Goal: Task Accomplishment & Management: Complete application form

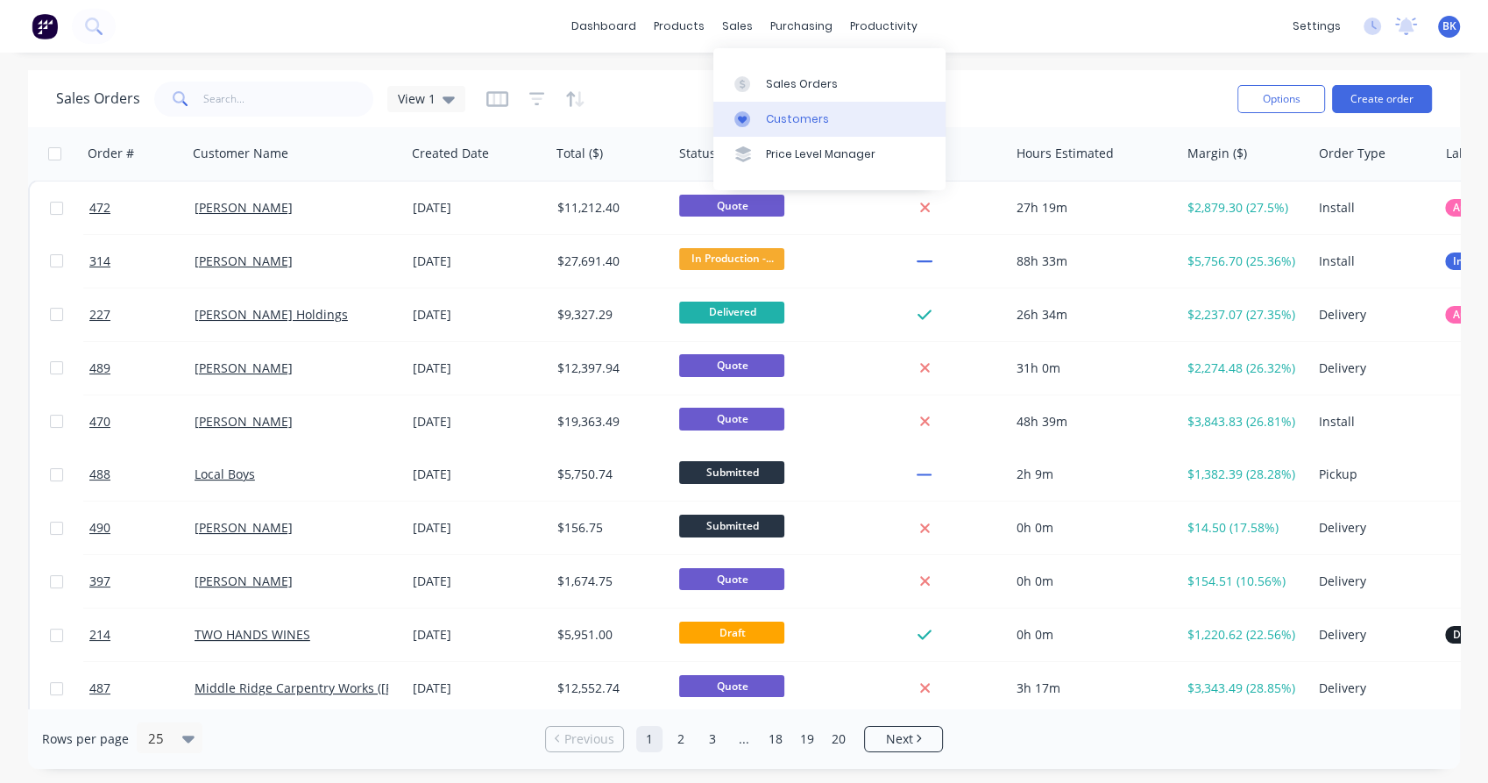
click at [758, 128] on link "Customers" at bounding box center [829, 119] width 232 height 35
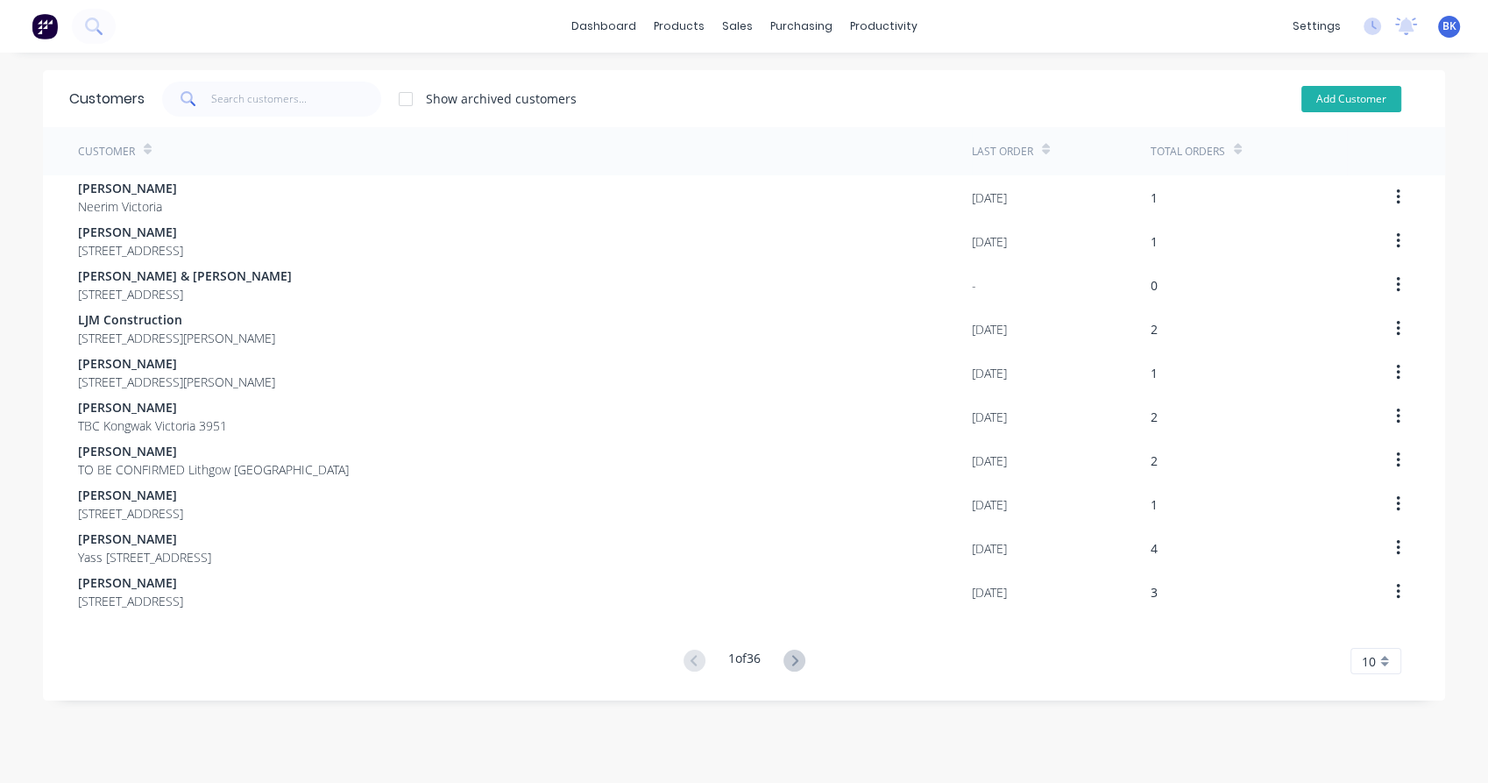
click at [1315, 105] on button "Add Customer" at bounding box center [1351, 99] width 100 height 26
select select "AU"
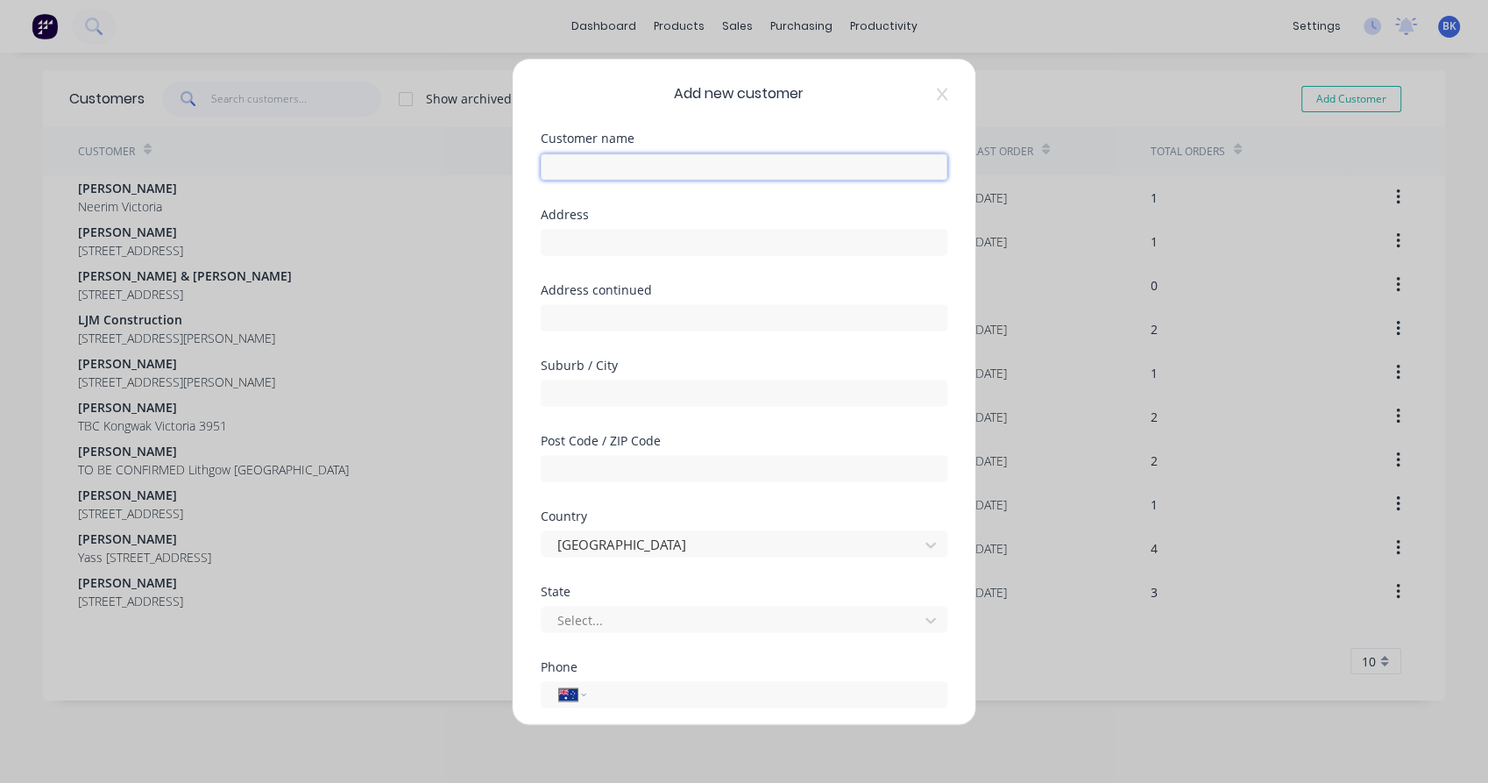
click at [620, 160] on input "text" at bounding box center [744, 166] width 407 height 26
paste input "[PERSON_NAME]"
type input "[PERSON_NAME]"
click at [580, 259] on div "Address" at bounding box center [744, 245] width 407 height 75
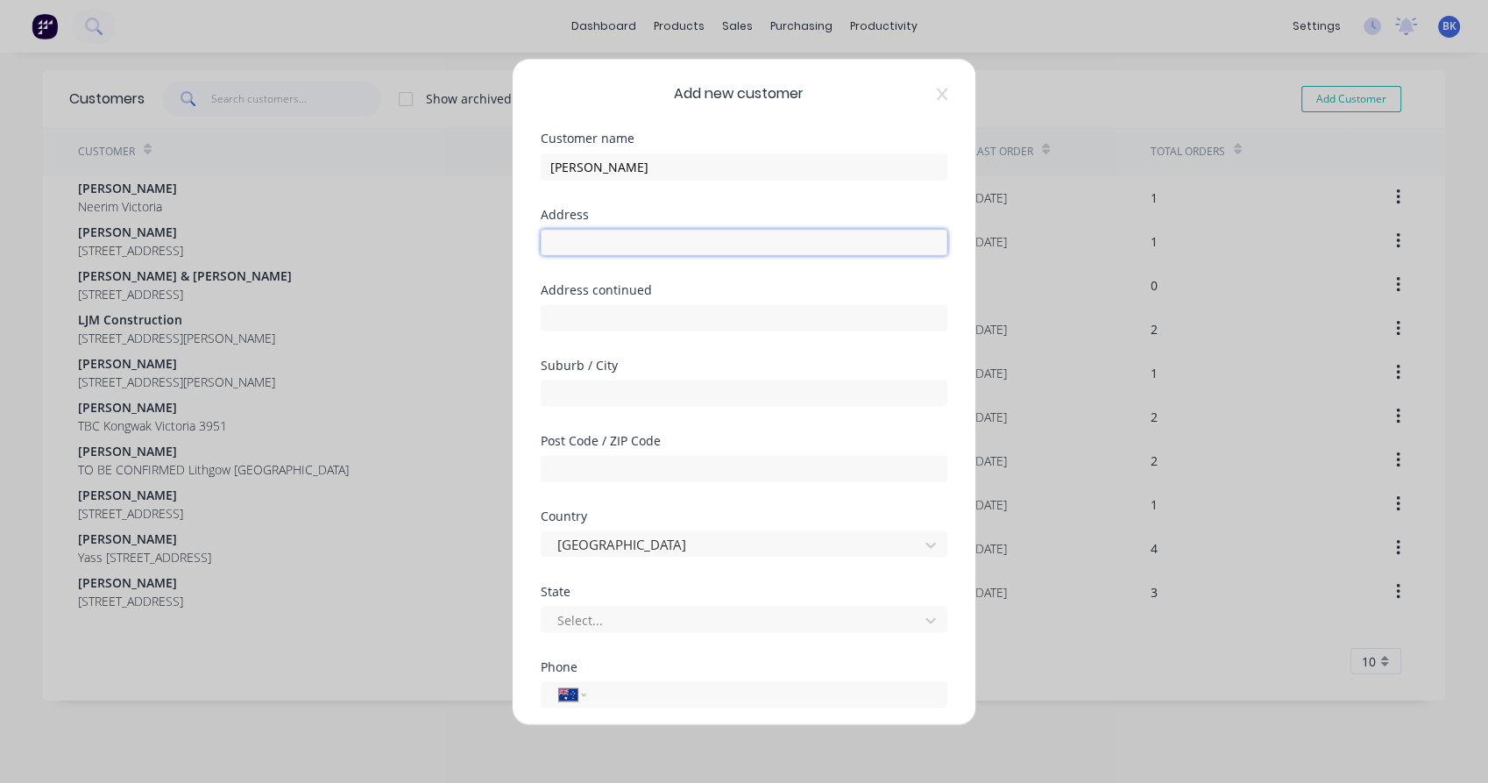
click at [587, 251] on input "text" at bounding box center [744, 242] width 407 height 26
paste input "[STREET_ADDRESS][PERSON_NAME] Vic. 3813"
click at [648, 246] on input "[STREET_ADDRESS][PERSON_NAME] Vic. 3813" at bounding box center [744, 242] width 407 height 26
drag, startPoint x: 648, startPoint y: 246, endPoint x: 757, endPoint y: 238, distance: 108.9
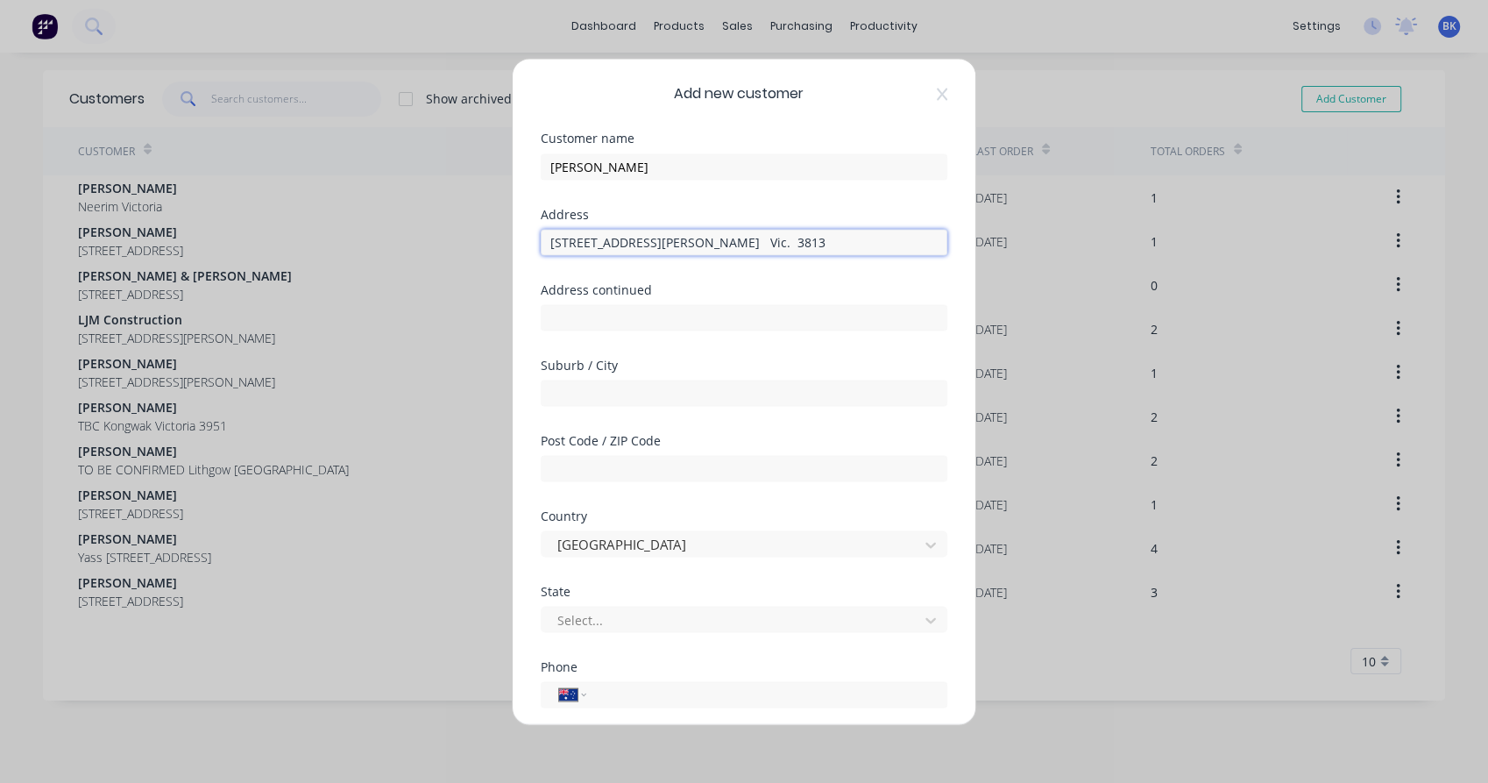
click at [757, 238] on input "[STREET_ADDRESS][PERSON_NAME] Vic. 3813" at bounding box center [744, 242] width 407 height 26
type input "[STREET_ADDRESS][PERSON_NAME]"
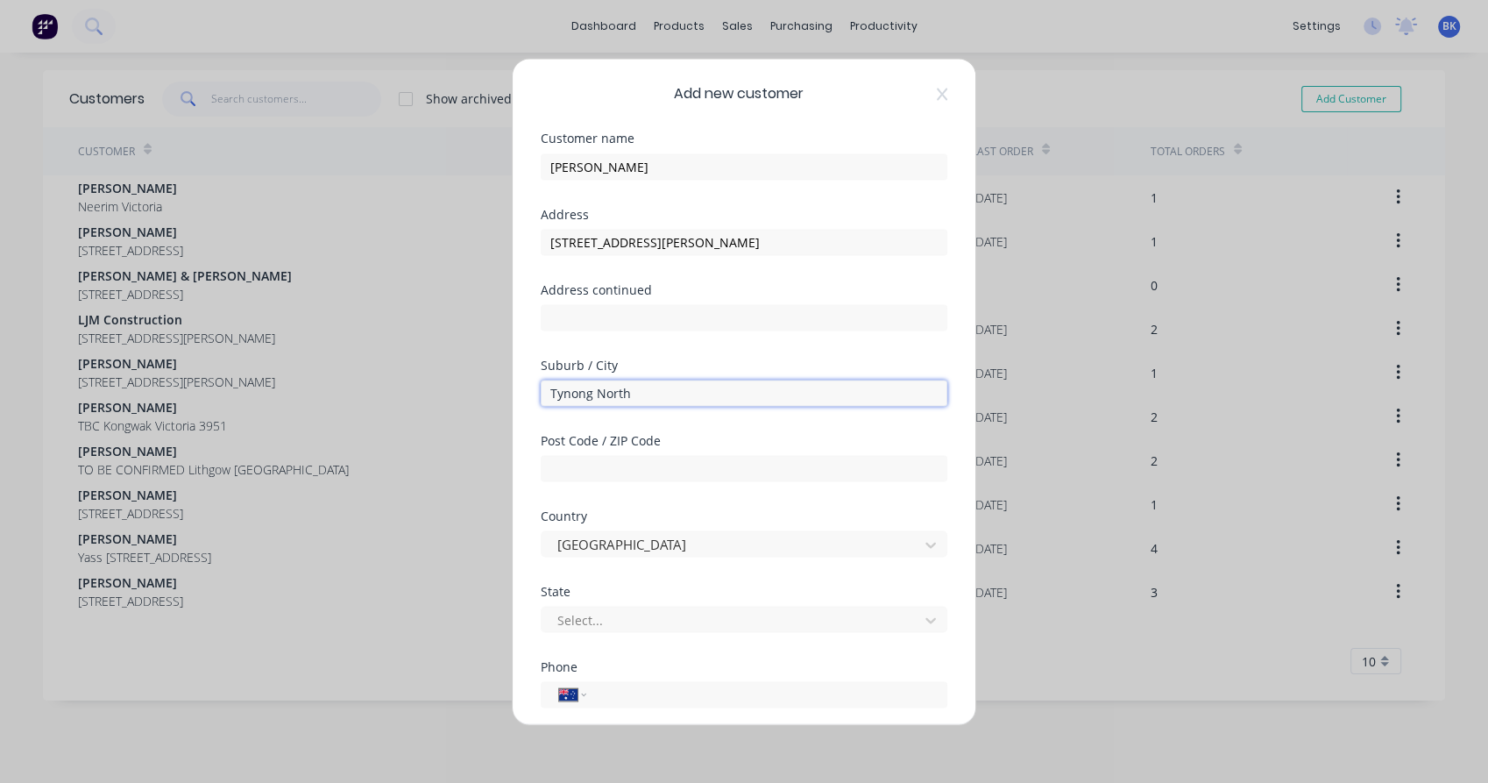
click at [614, 393] on input "Tynong North" at bounding box center [744, 392] width 407 height 26
type input "Tynong"
type input "3813"
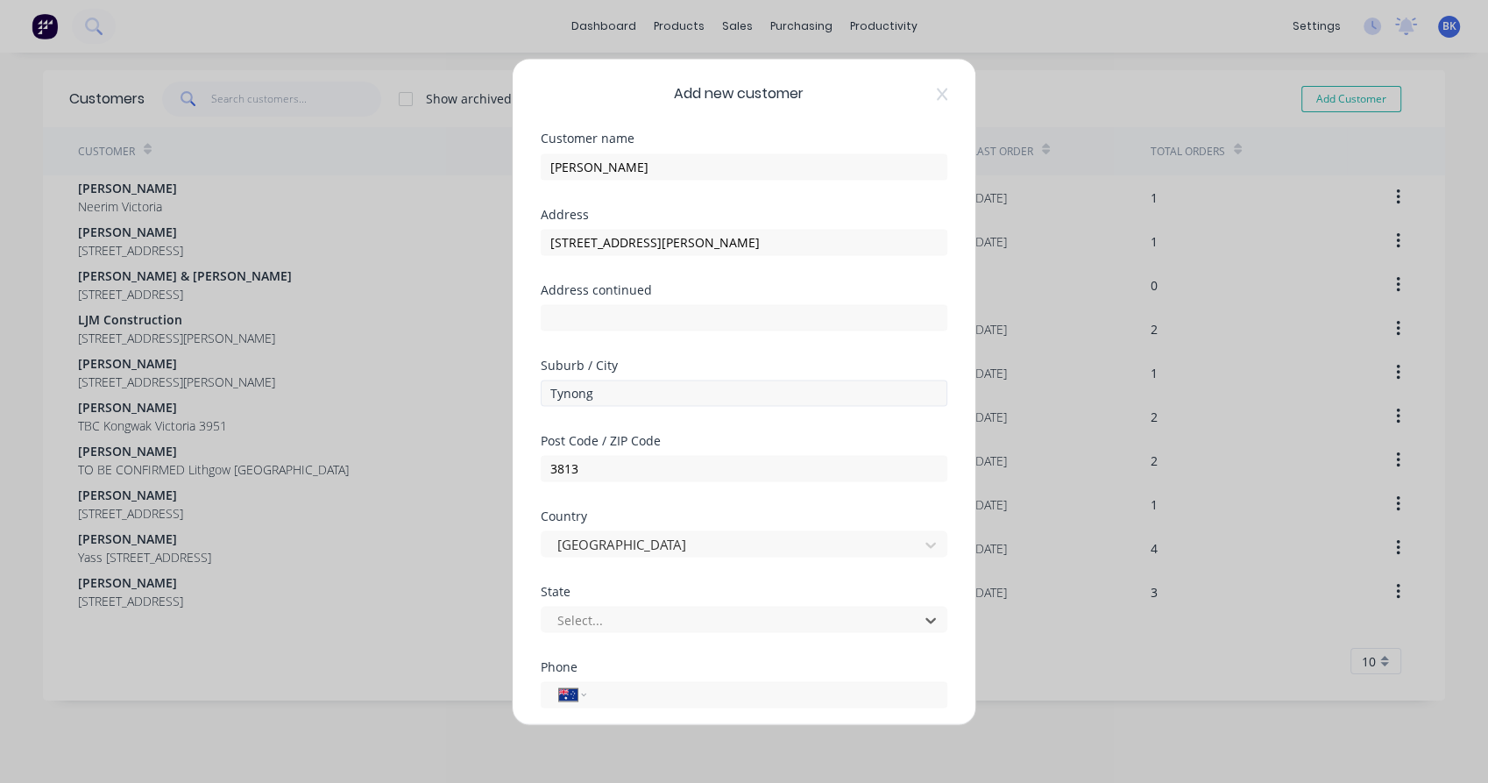
type input "v"
click at [652, 684] on input "tel" at bounding box center [764, 694] width 330 height 20
paste input "0402 008 321"
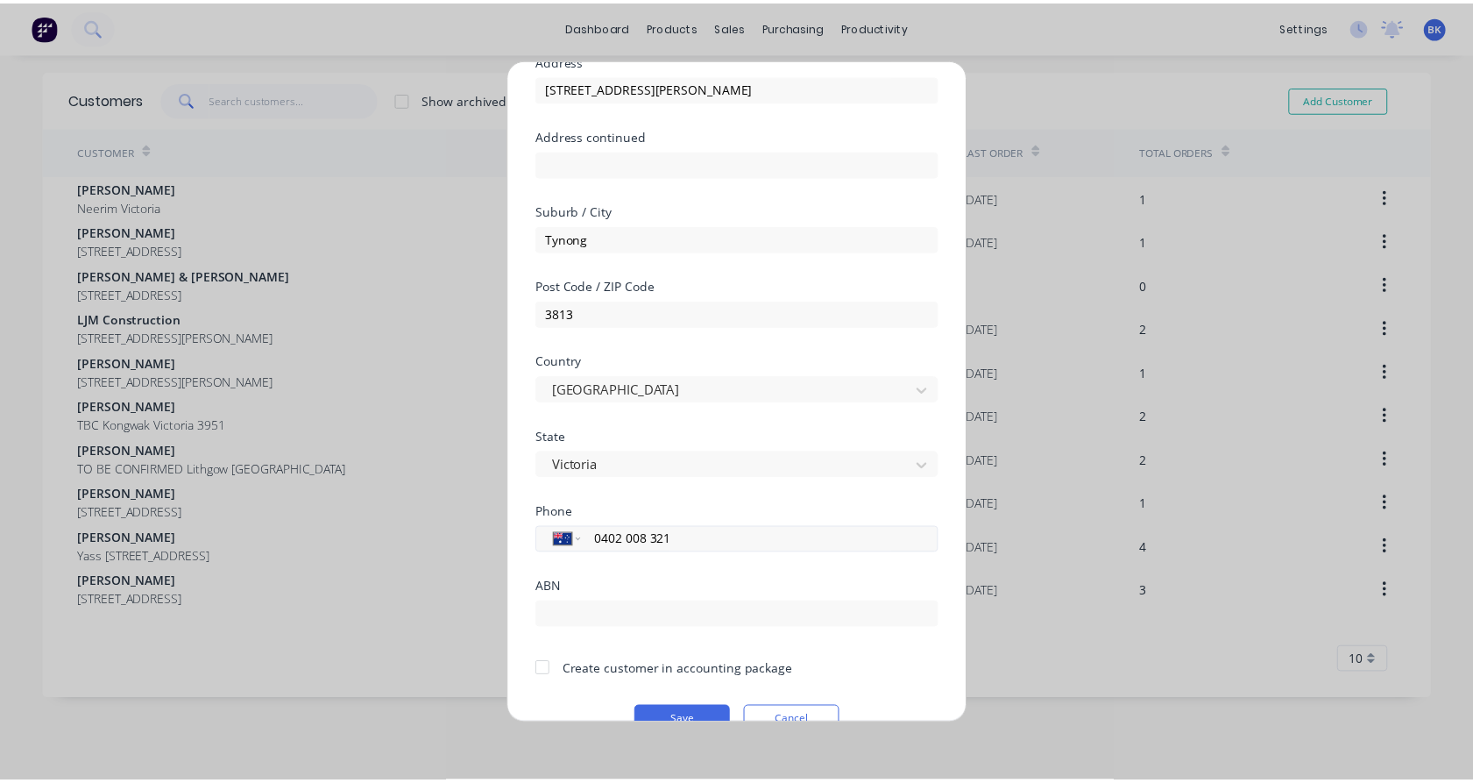
scroll to position [161, 0]
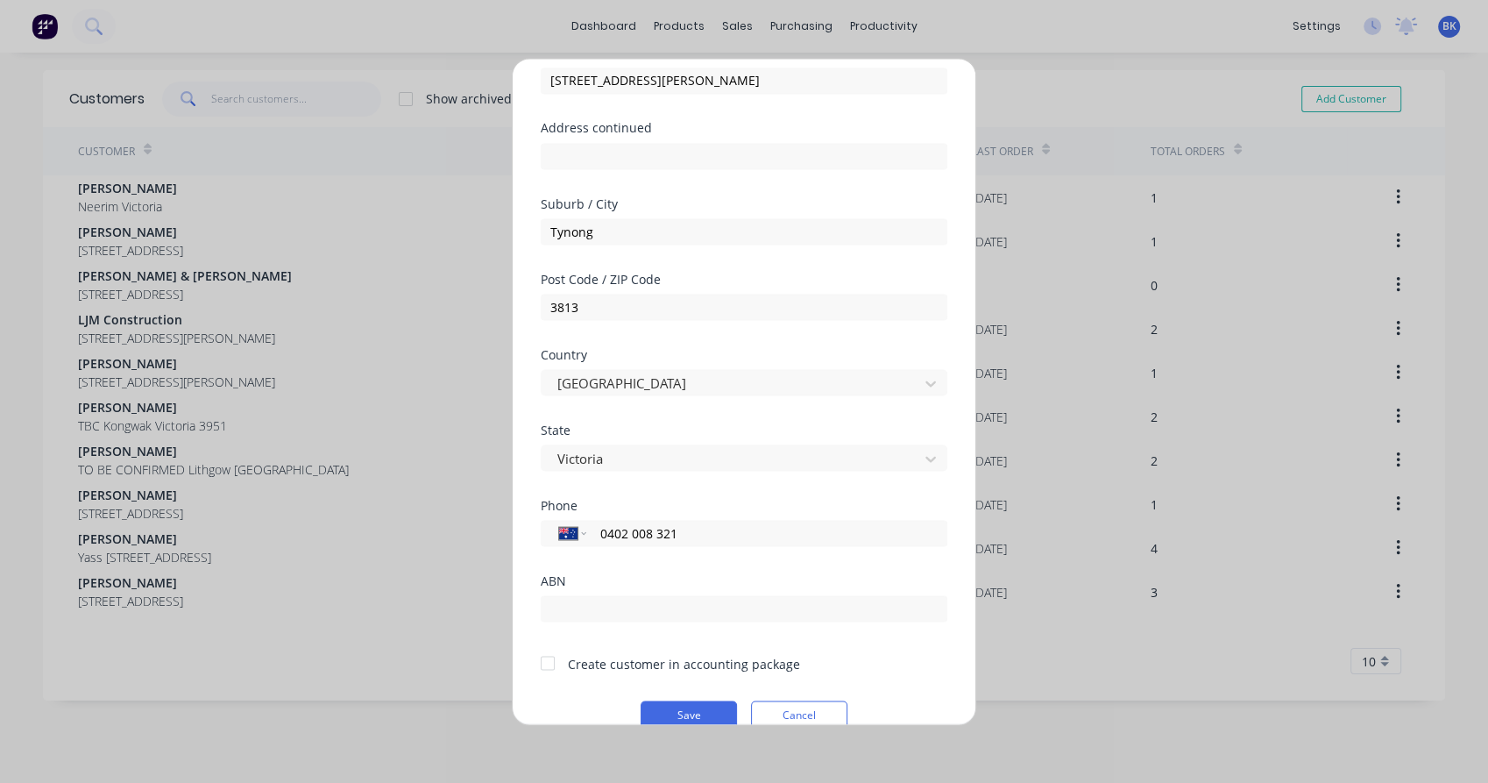
type input "0402 008 321"
click at [546, 657] on div at bounding box center [547, 662] width 35 height 35
click at [678, 707] on button "Save" at bounding box center [689, 714] width 96 height 28
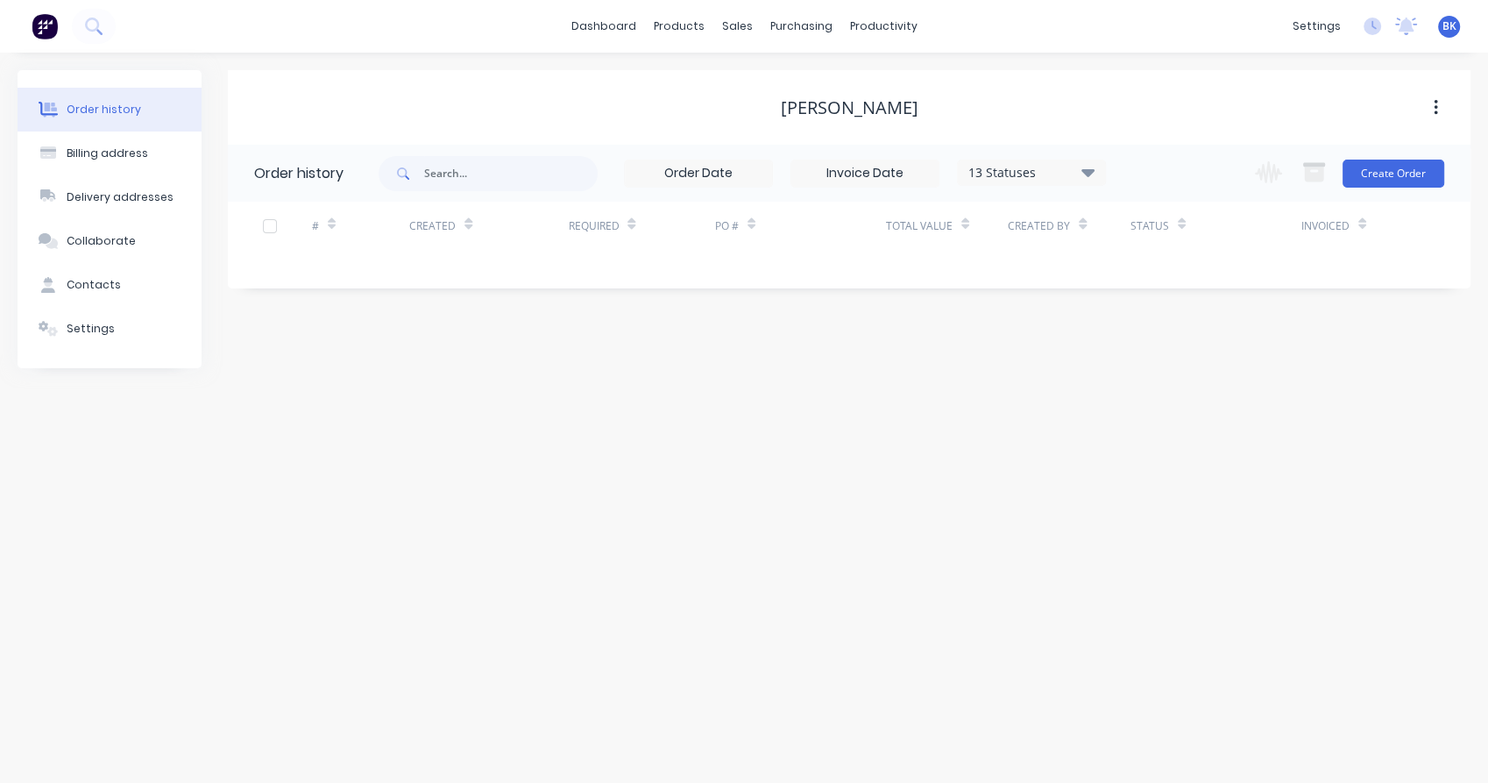
click at [1393, 191] on div "Change order status Submitted Waiting on Supplier In Production - 1st Half In P…" at bounding box center [1344, 173] width 200 height 57
click at [1399, 181] on button "Create Order" at bounding box center [1394, 173] width 102 height 28
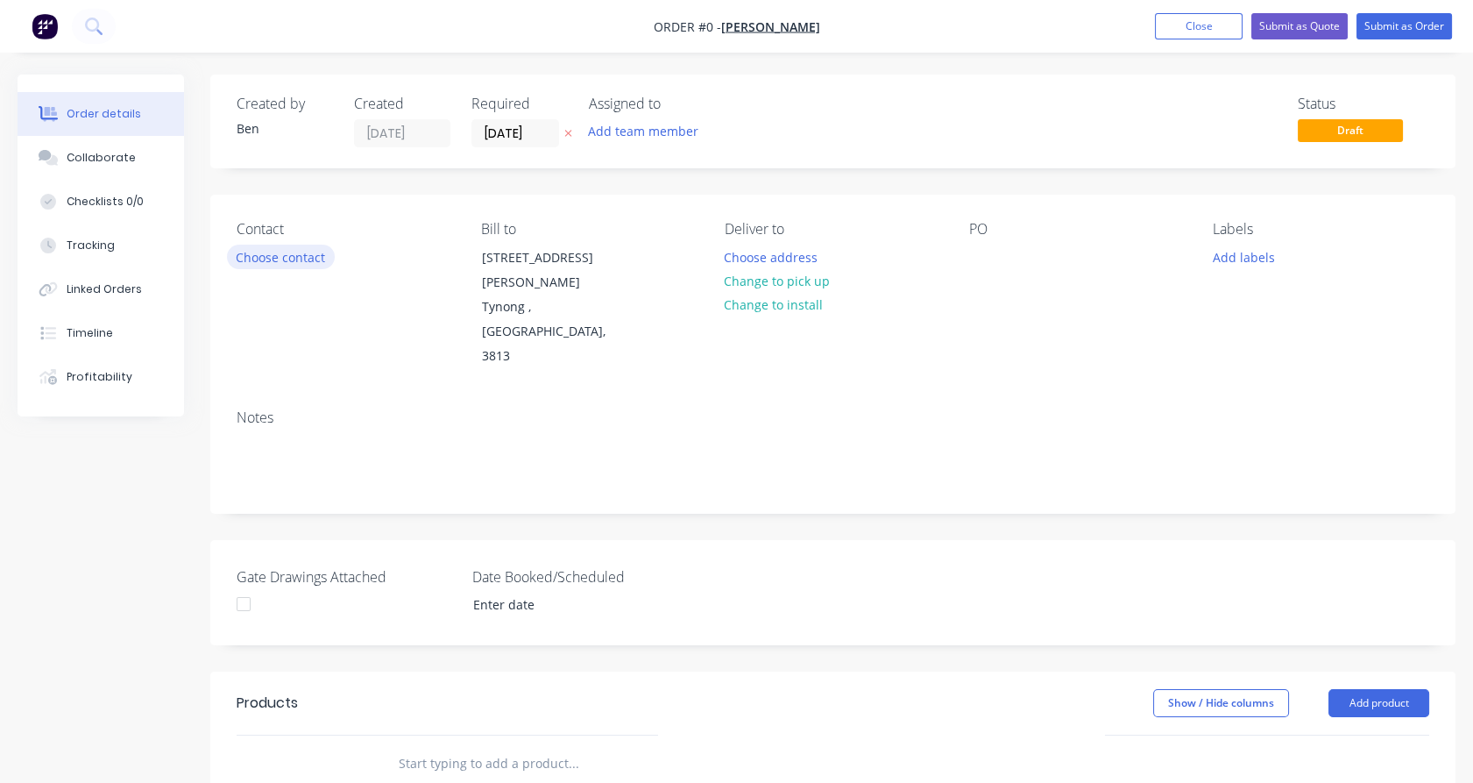
click at [284, 257] on button "Choose contact" at bounding box center [281, 256] width 108 height 24
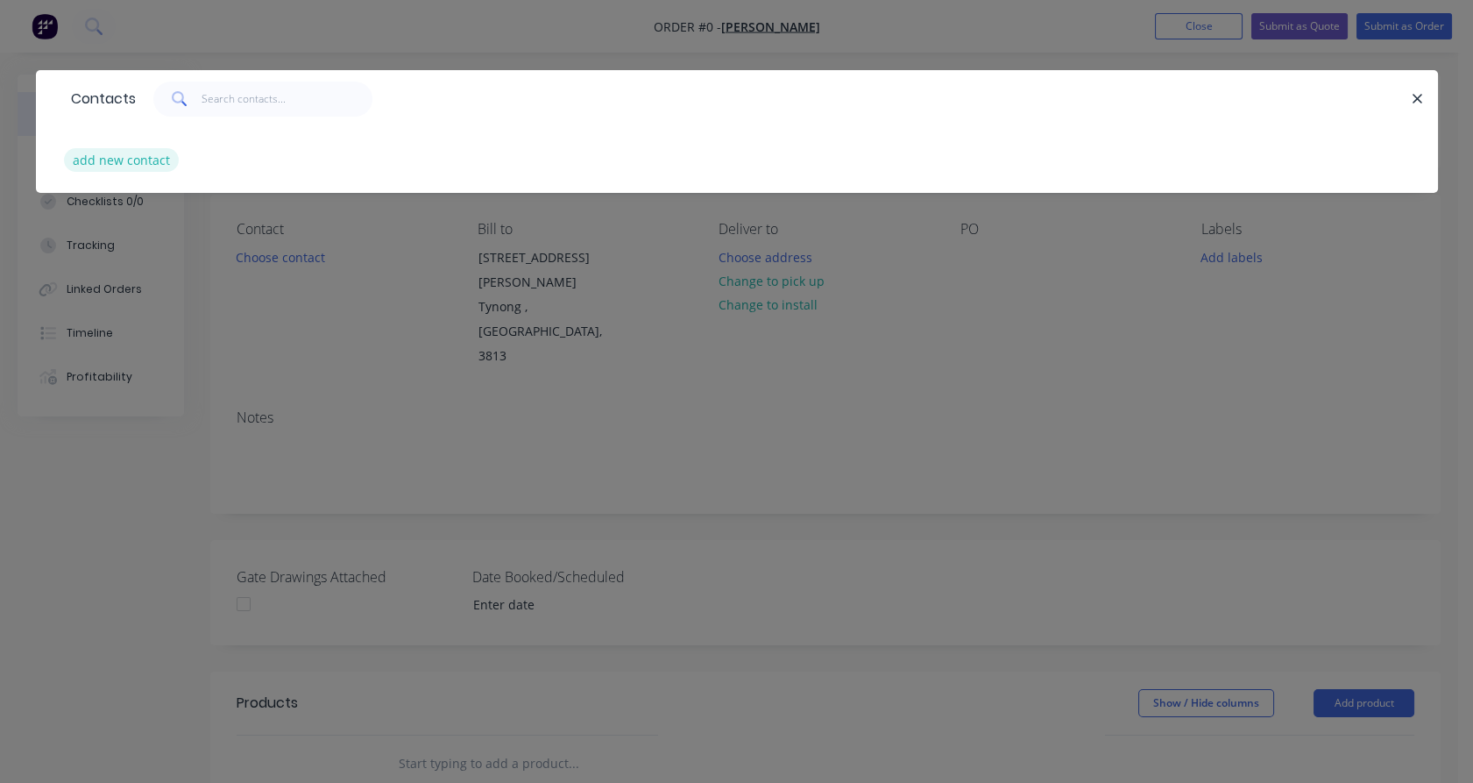
click at [120, 163] on button "add new contact" at bounding box center [122, 160] width 116 height 24
select select "AU"
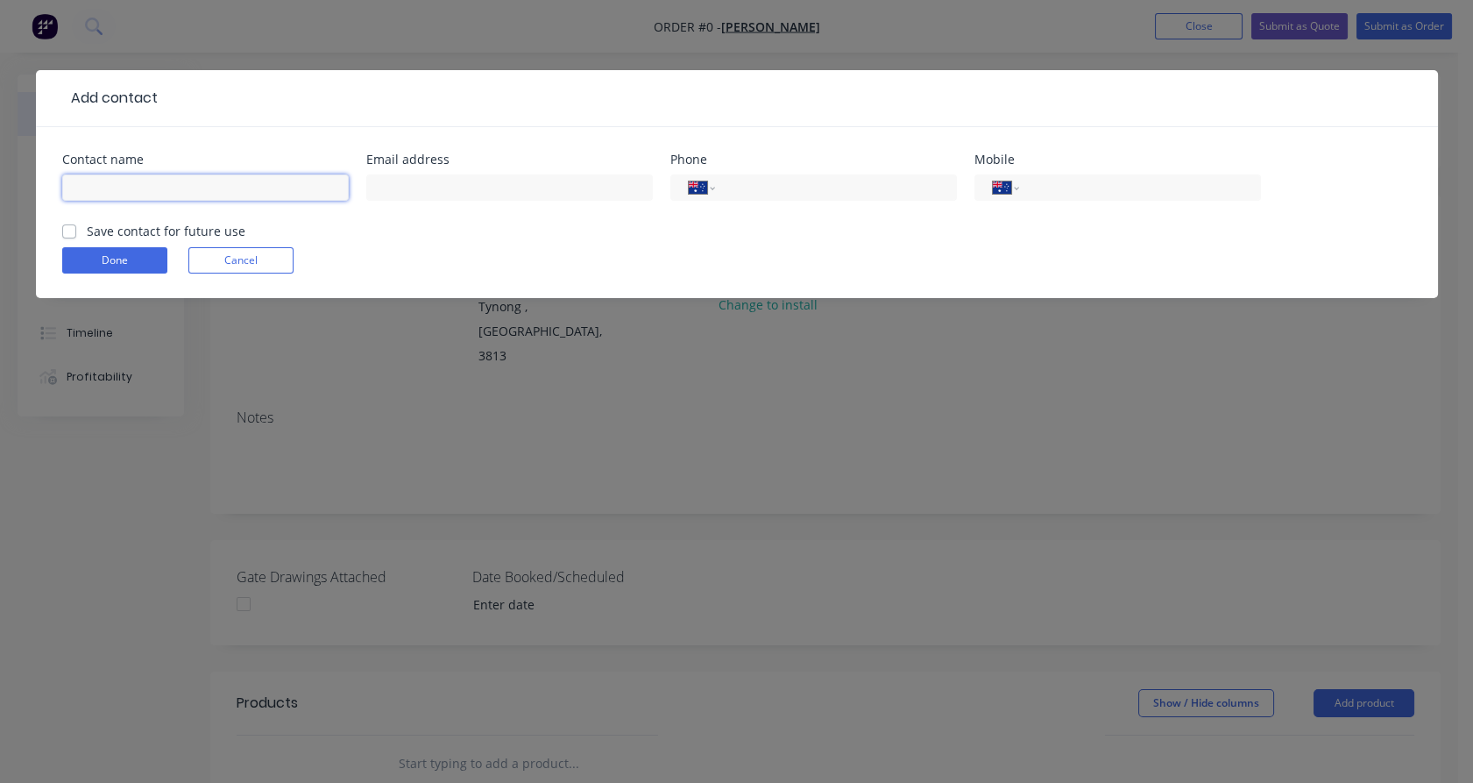
click at [135, 186] on input "text" at bounding box center [205, 187] width 287 height 26
paste input "0402 008 321"
type input "0402 008 321"
click at [775, 174] on div "International [GEOGRAPHIC_DATA] [GEOGRAPHIC_DATA] [GEOGRAPHIC_DATA] [GEOGRAPHIC…" at bounding box center [813, 187] width 287 height 26
click at [761, 184] on input "tel" at bounding box center [832, 188] width 210 height 20
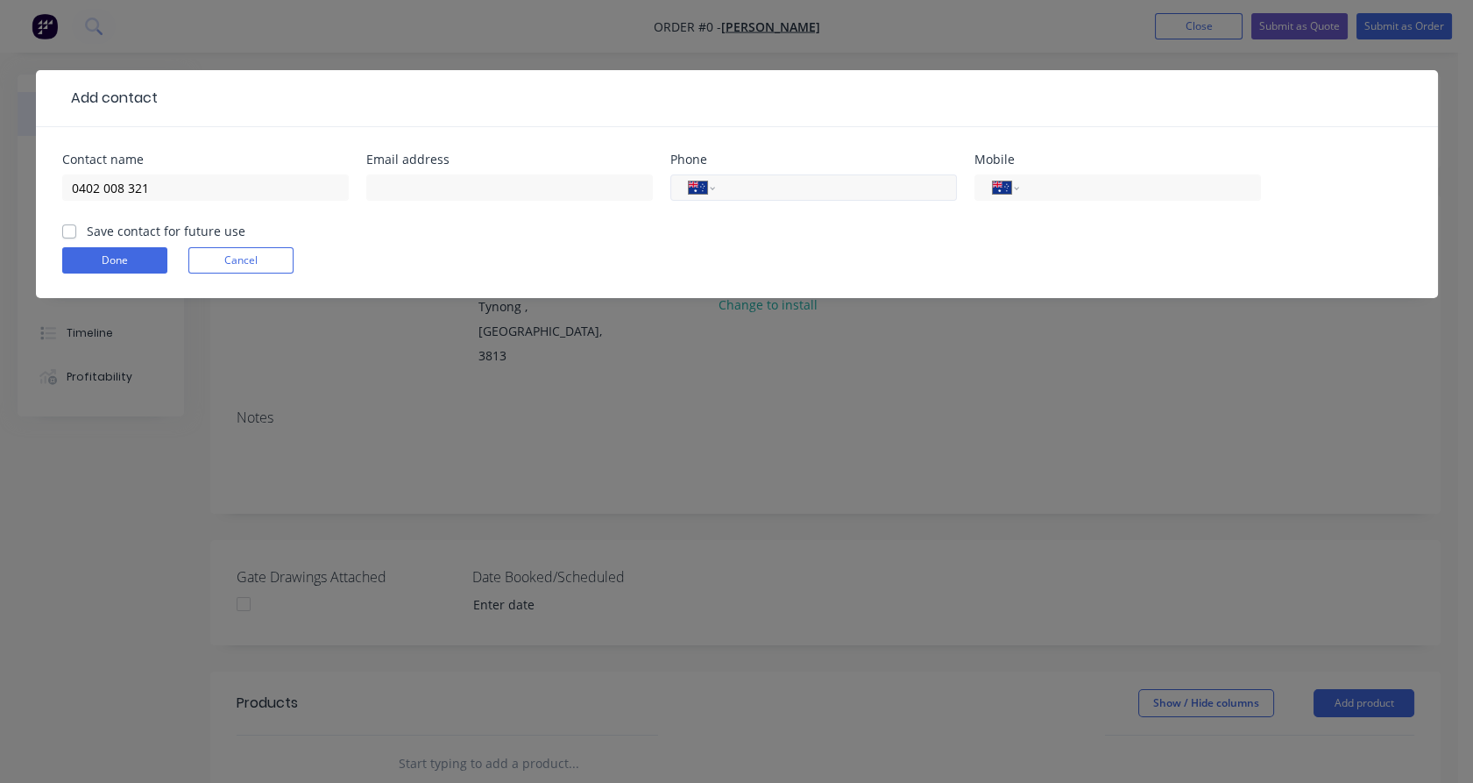
paste input "0402 008 321"
type input "0402 008 321"
click at [203, 177] on input "0402 008 321" at bounding box center [205, 187] width 287 height 26
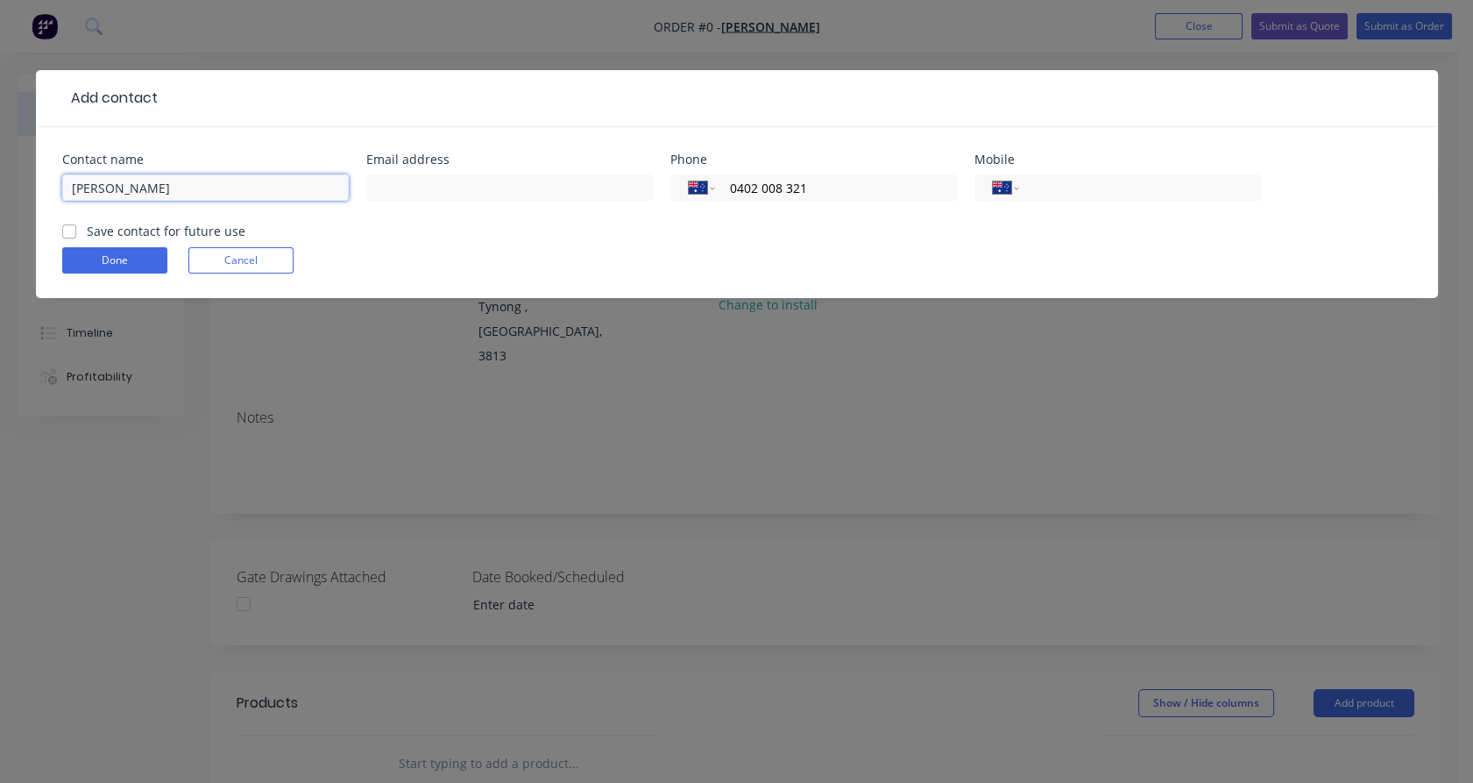
type input "[PERSON_NAME]"
click at [554, 187] on input "text" at bounding box center [509, 187] width 287 height 26
paste input "[EMAIL_ADDRESS][DOMAIN_NAME]"
type input "[EMAIL_ADDRESS][DOMAIN_NAME]"
click at [179, 229] on label "Save contact for future use" at bounding box center [166, 231] width 159 height 18
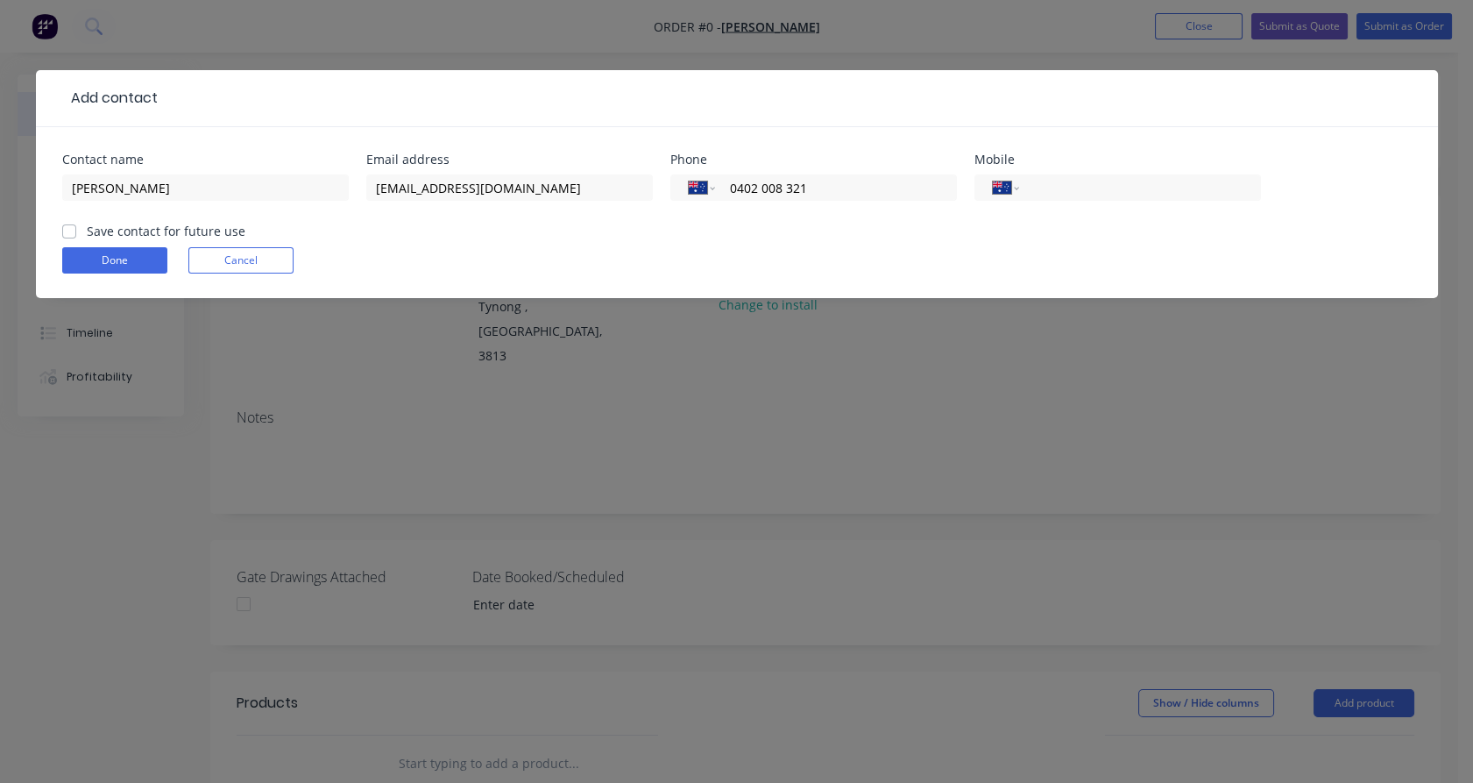
click at [76, 229] on input "Save contact for future use" at bounding box center [69, 230] width 14 height 17
checkbox input "true"
click at [140, 251] on button "Done" at bounding box center [114, 260] width 105 height 26
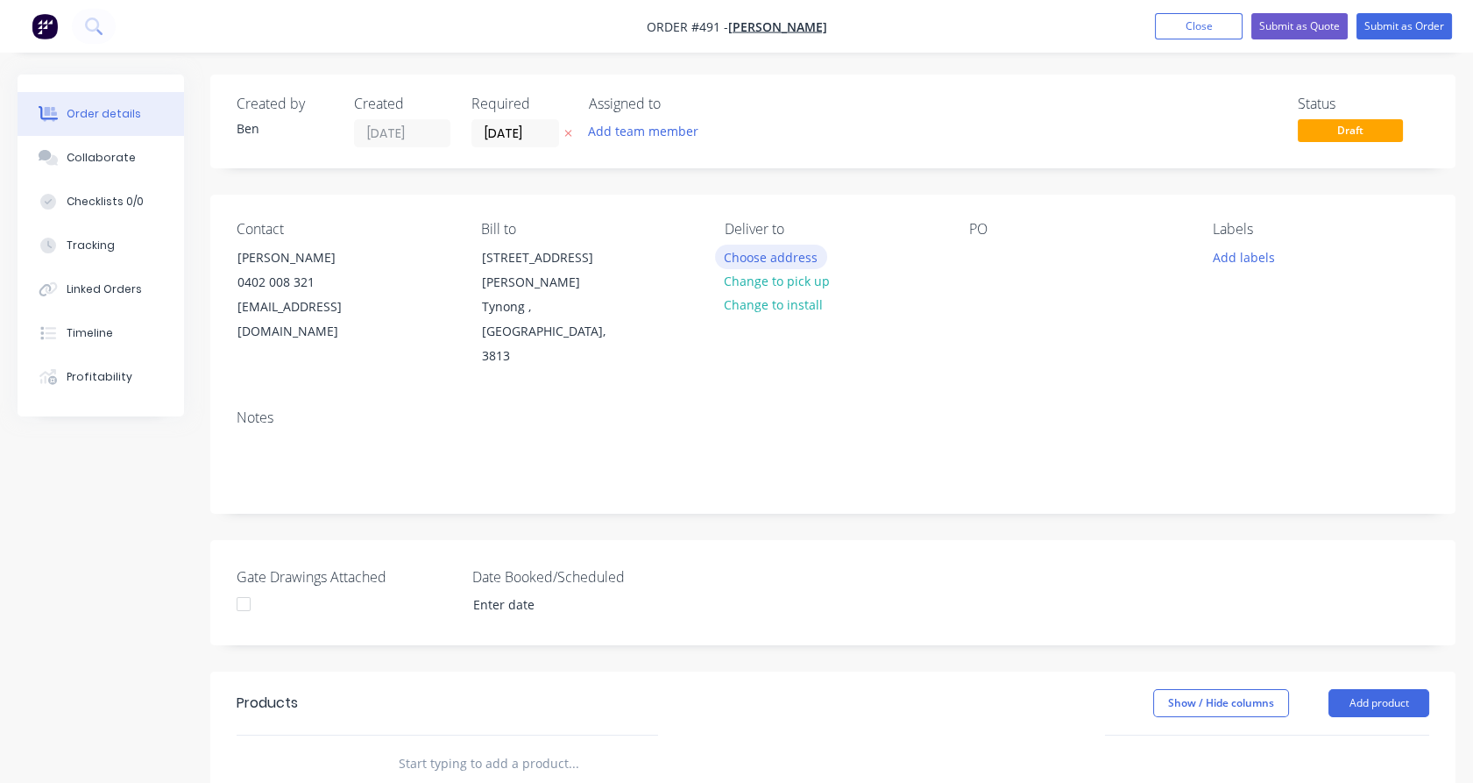
click at [730, 258] on button "Choose address" at bounding box center [771, 256] width 112 height 24
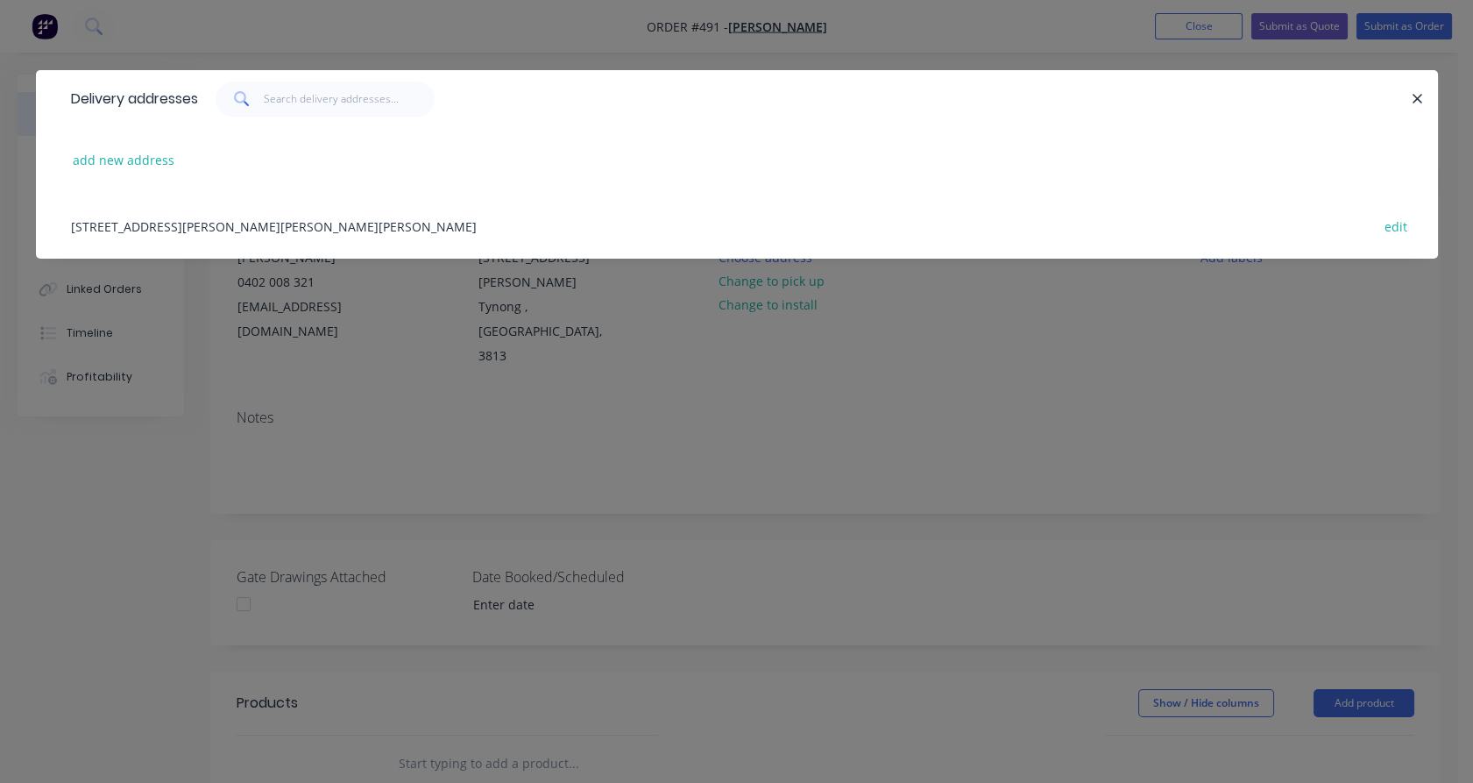
click at [293, 226] on div "[STREET_ADDRESS][PERSON_NAME][PERSON_NAME][PERSON_NAME] edit" at bounding box center [737, 226] width 1350 height 66
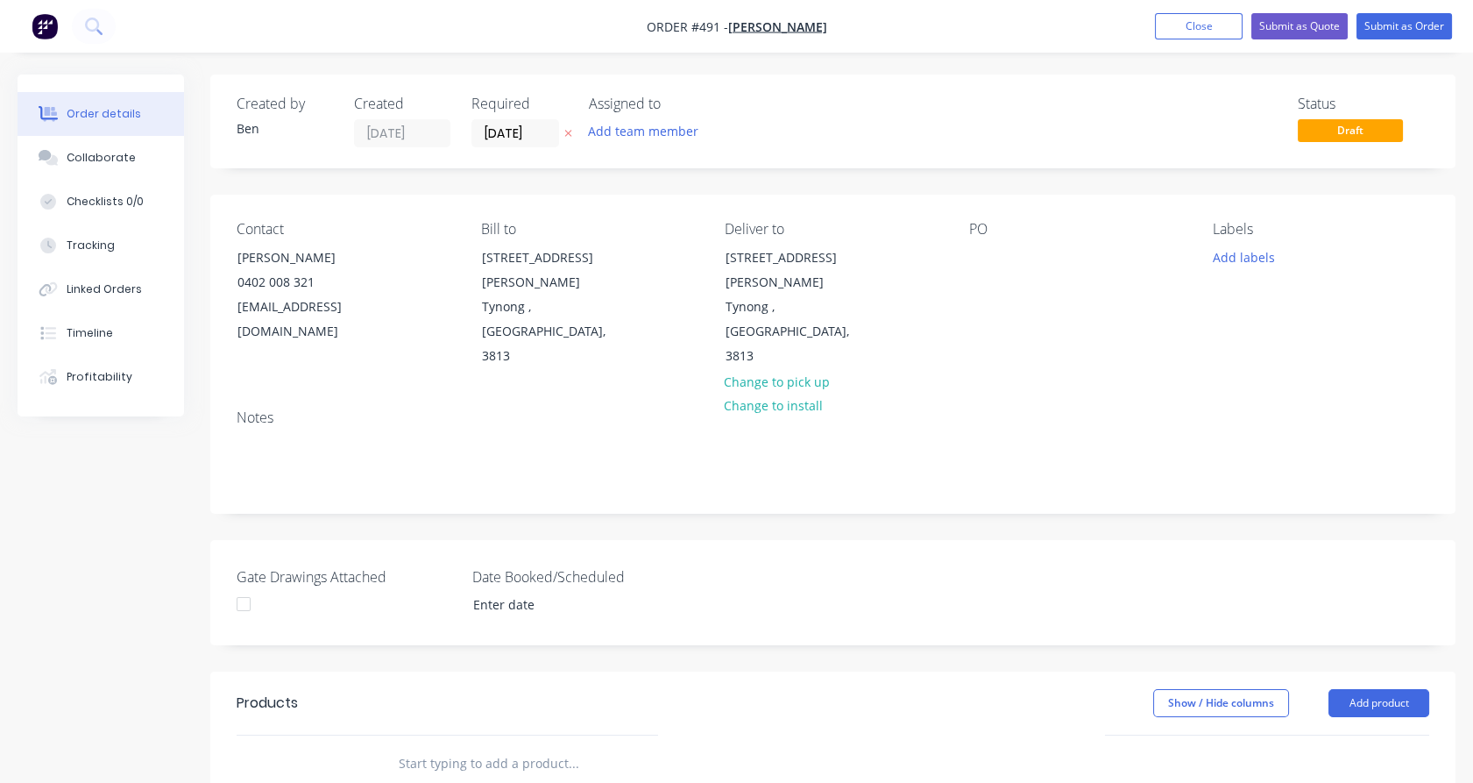
scroll to position [171, 0]
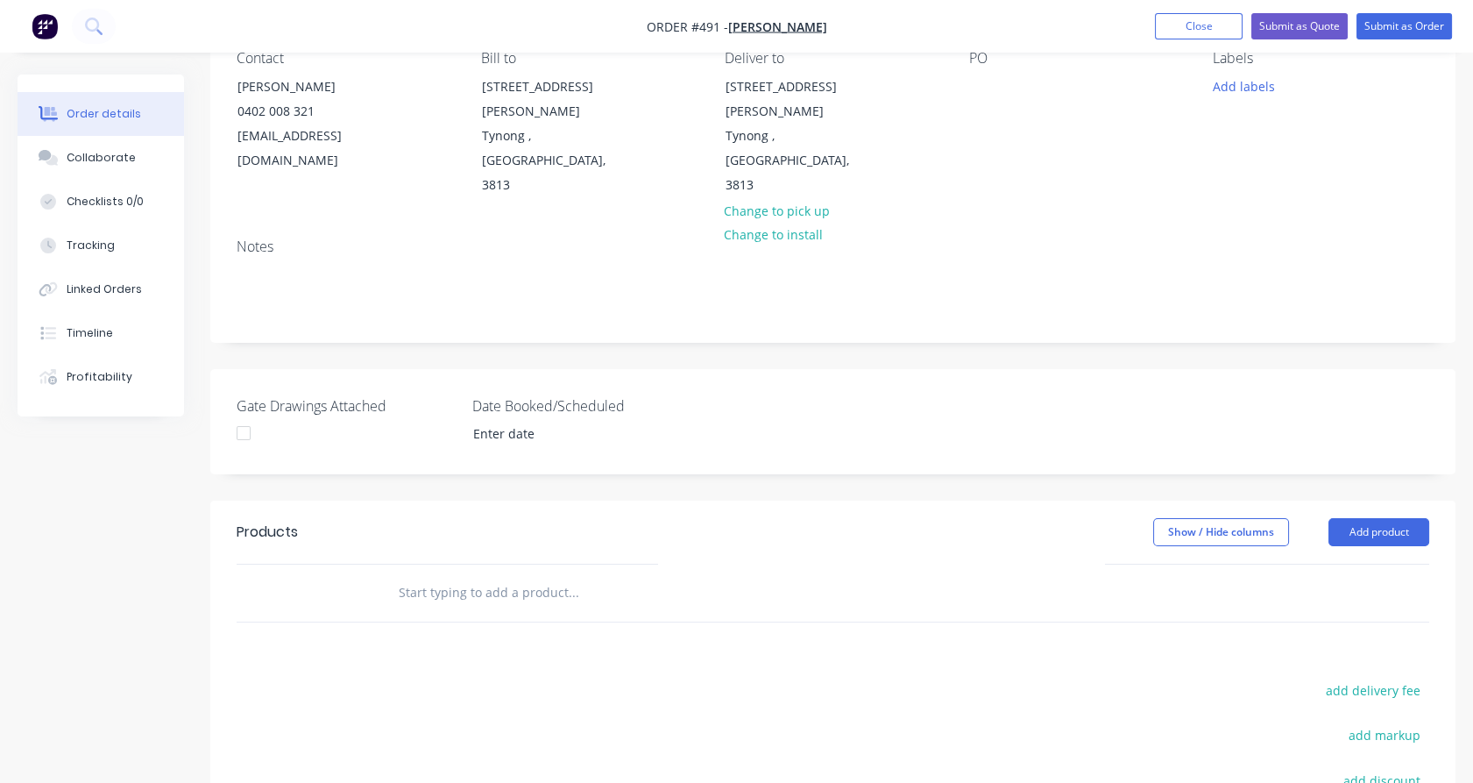
click at [470, 575] on input "text" at bounding box center [573, 592] width 351 height 35
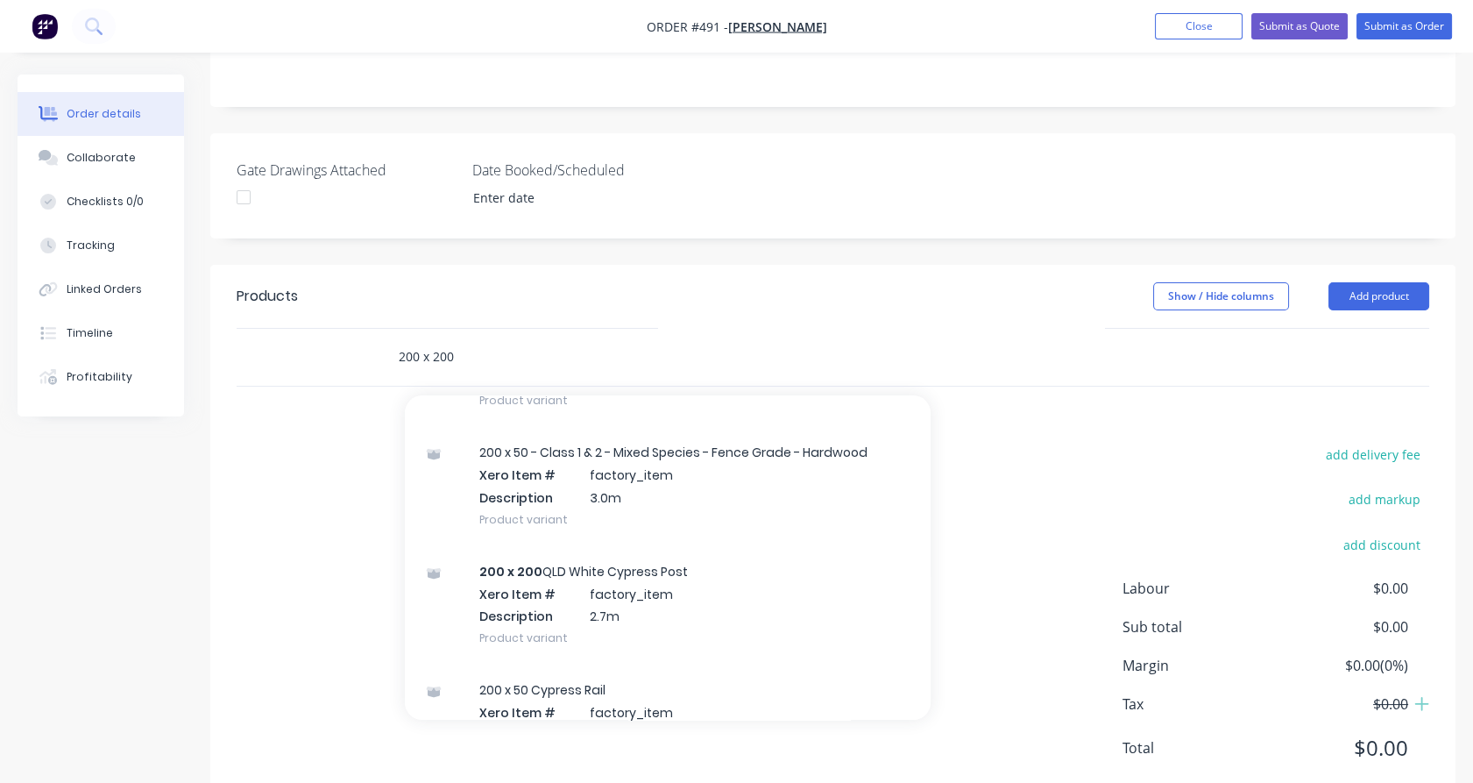
scroll to position [1827, 0]
type input "200 x 200"
click at [470, 553] on div "200 x 200 QLD White Cypress Post Xero Item # factory_item Description 2.7m Prod…" at bounding box center [668, 600] width 526 height 118
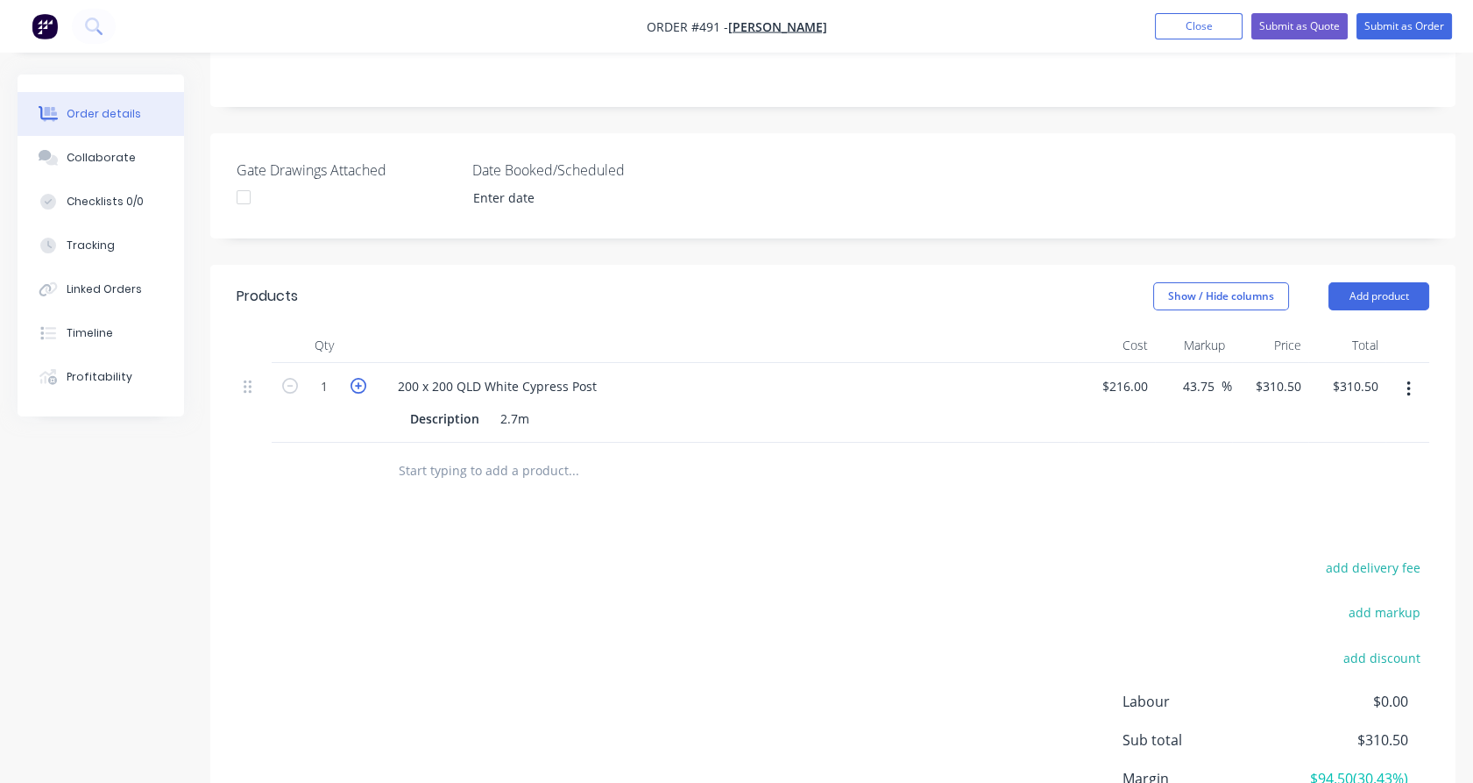
click at [361, 378] on icon "button" at bounding box center [359, 386] width 16 height 16
type input "2"
type input "$621.00"
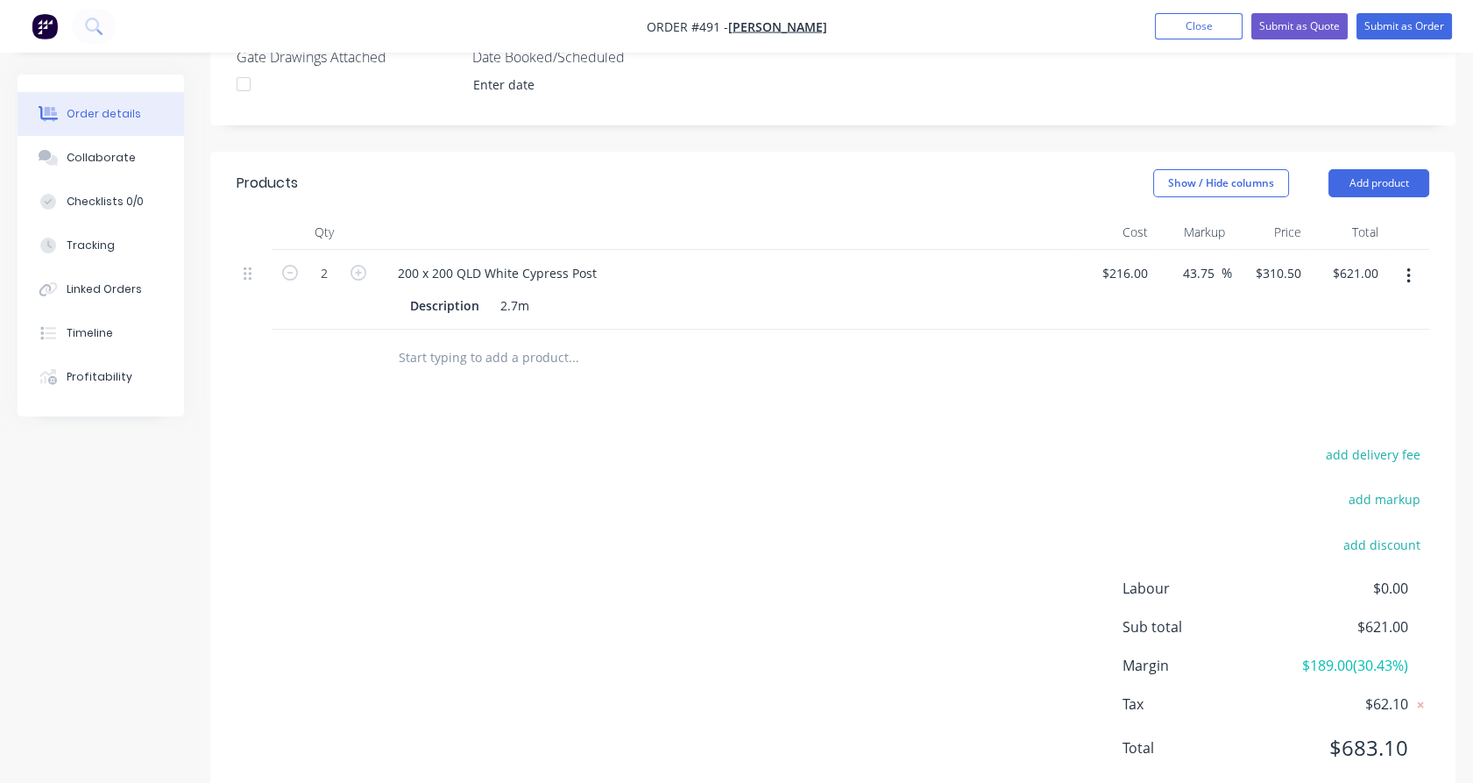
click at [290, 259] on form "2" at bounding box center [324, 272] width 91 height 26
click at [290, 265] on icon "button" at bounding box center [290, 273] width 16 height 16
type input "1"
type input "$310.50"
click at [358, 265] on icon "button" at bounding box center [359, 273] width 16 height 16
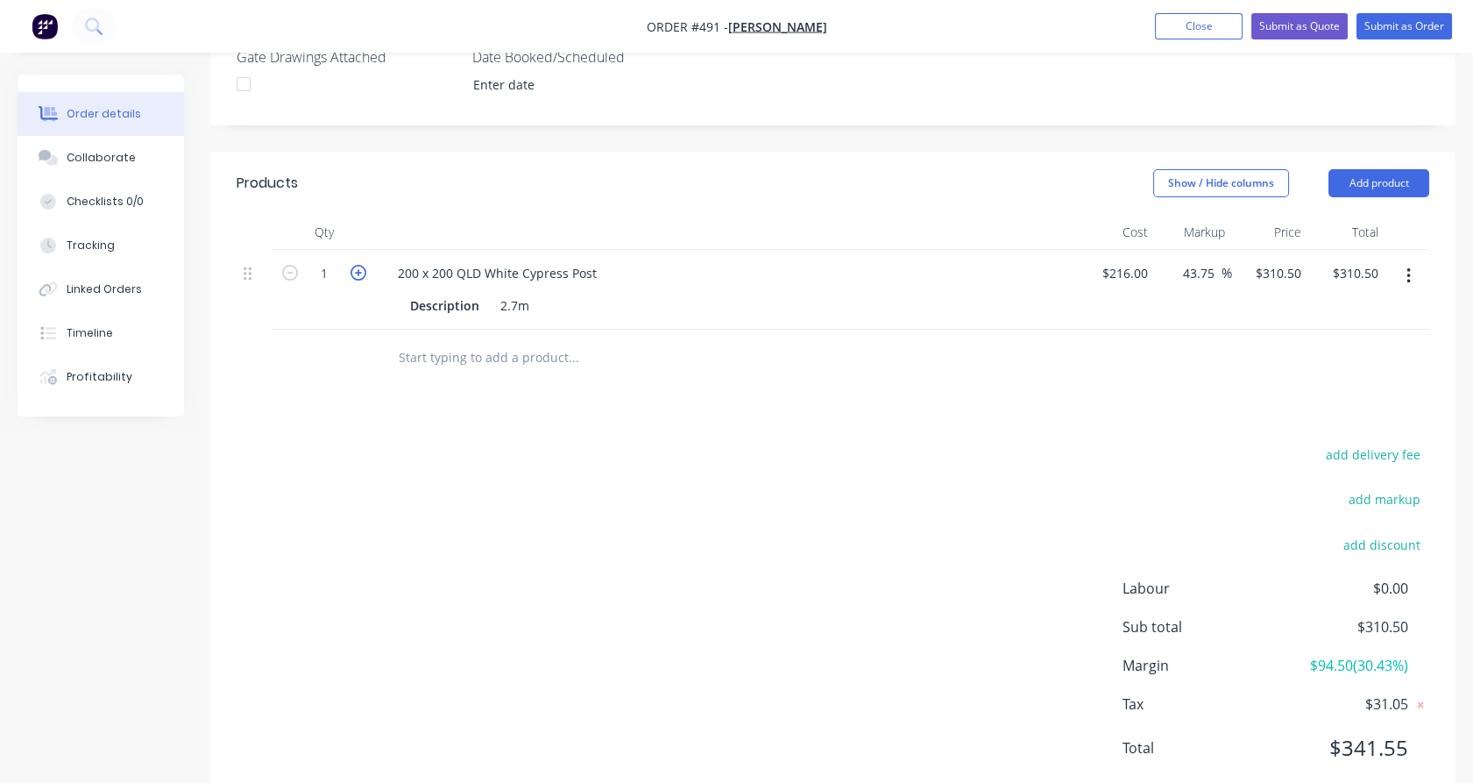
type input "2"
type input "$621.00"
click at [414, 340] on input "text" at bounding box center [573, 357] width 351 height 35
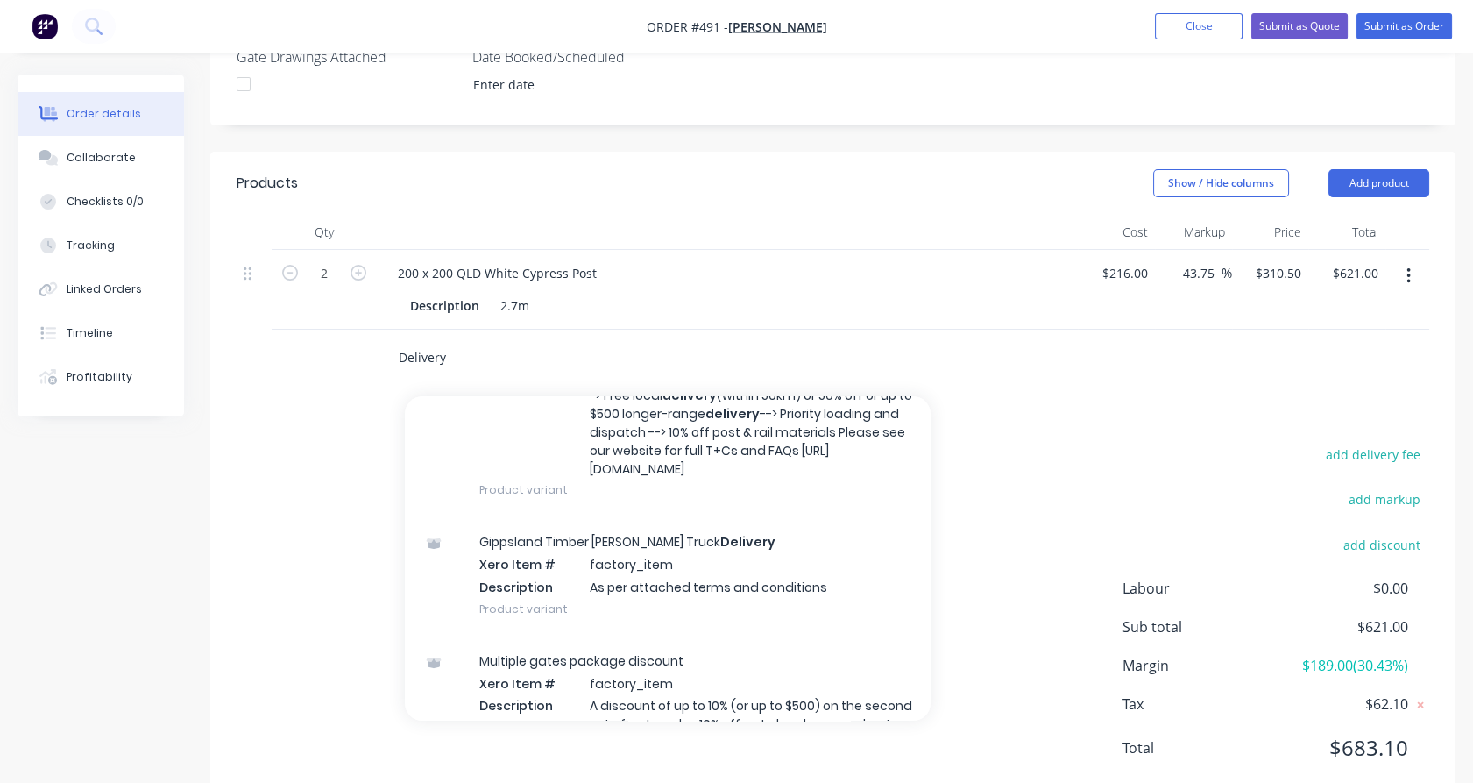
scroll to position [451, 0]
type input "Delivery"
click at [576, 543] on div "Gippsland Timber [PERSON_NAME] Truck Delivery Xero Item # factory_item Descript…" at bounding box center [668, 573] width 526 height 118
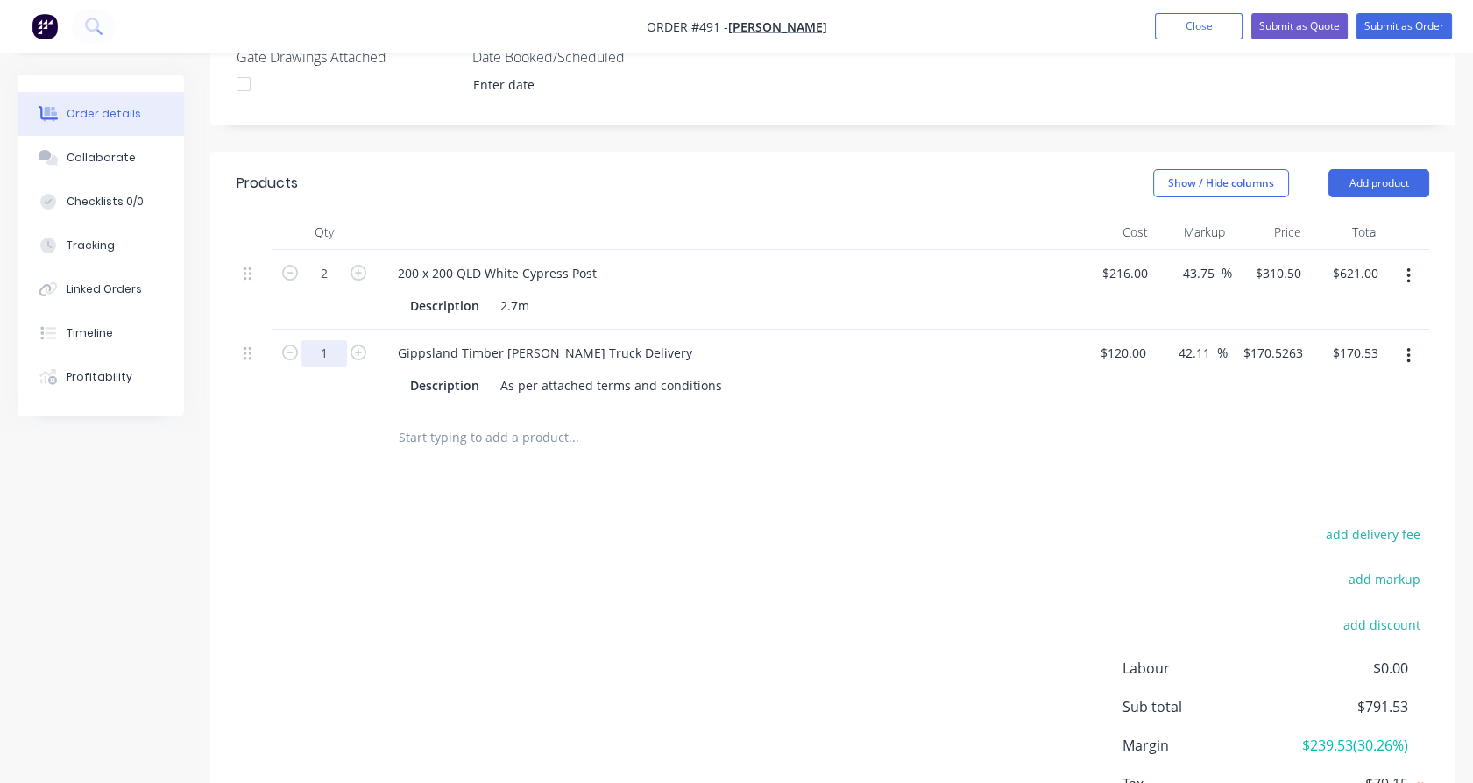
click at [334, 340] on input "1" at bounding box center [324, 353] width 46 height 26
type input "0.5"
type input "$85.26"
click at [346, 337] on div "0.5" at bounding box center [324, 369] width 105 height 80
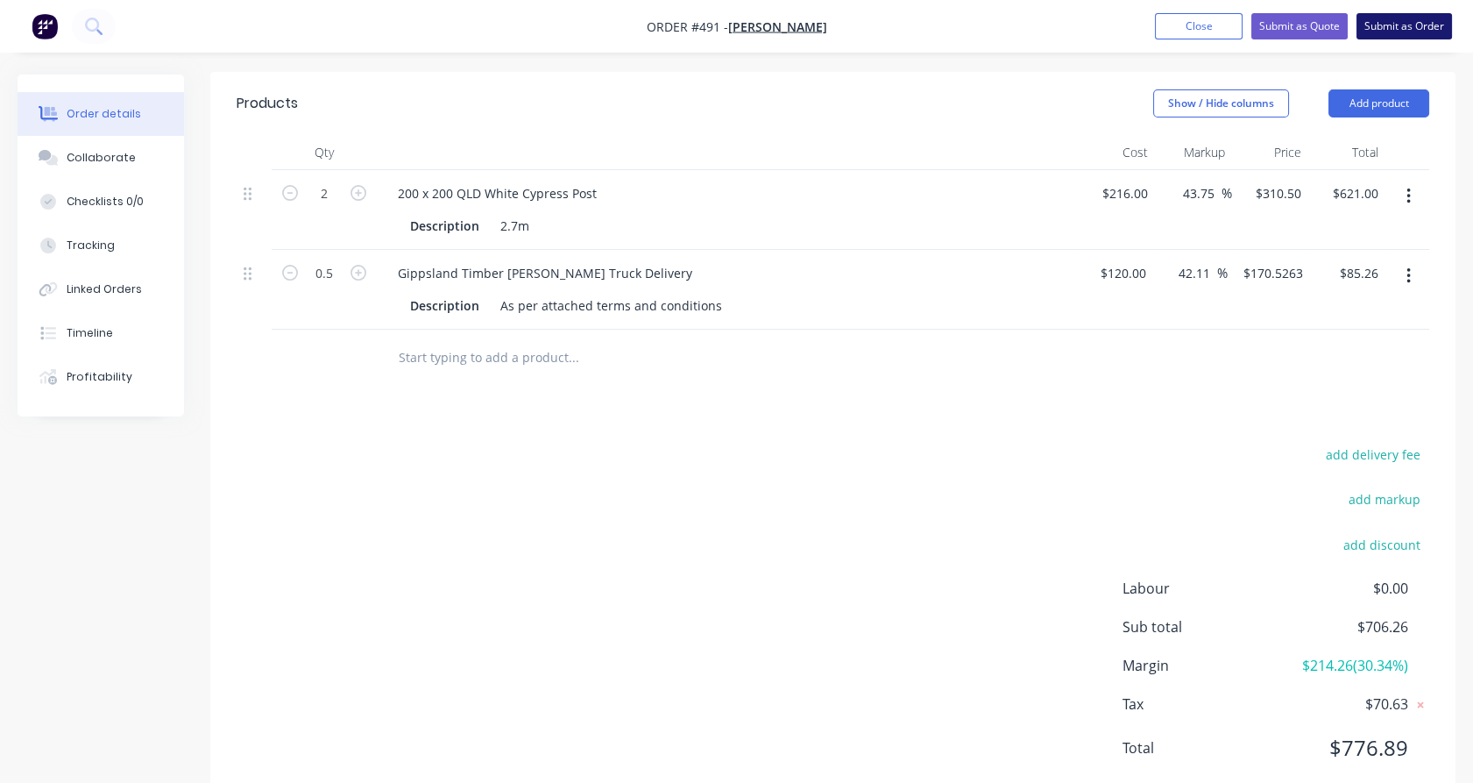
click at [1388, 30] on button "Submit as Order" at bounding box center [1405, 26] width 96 height 26
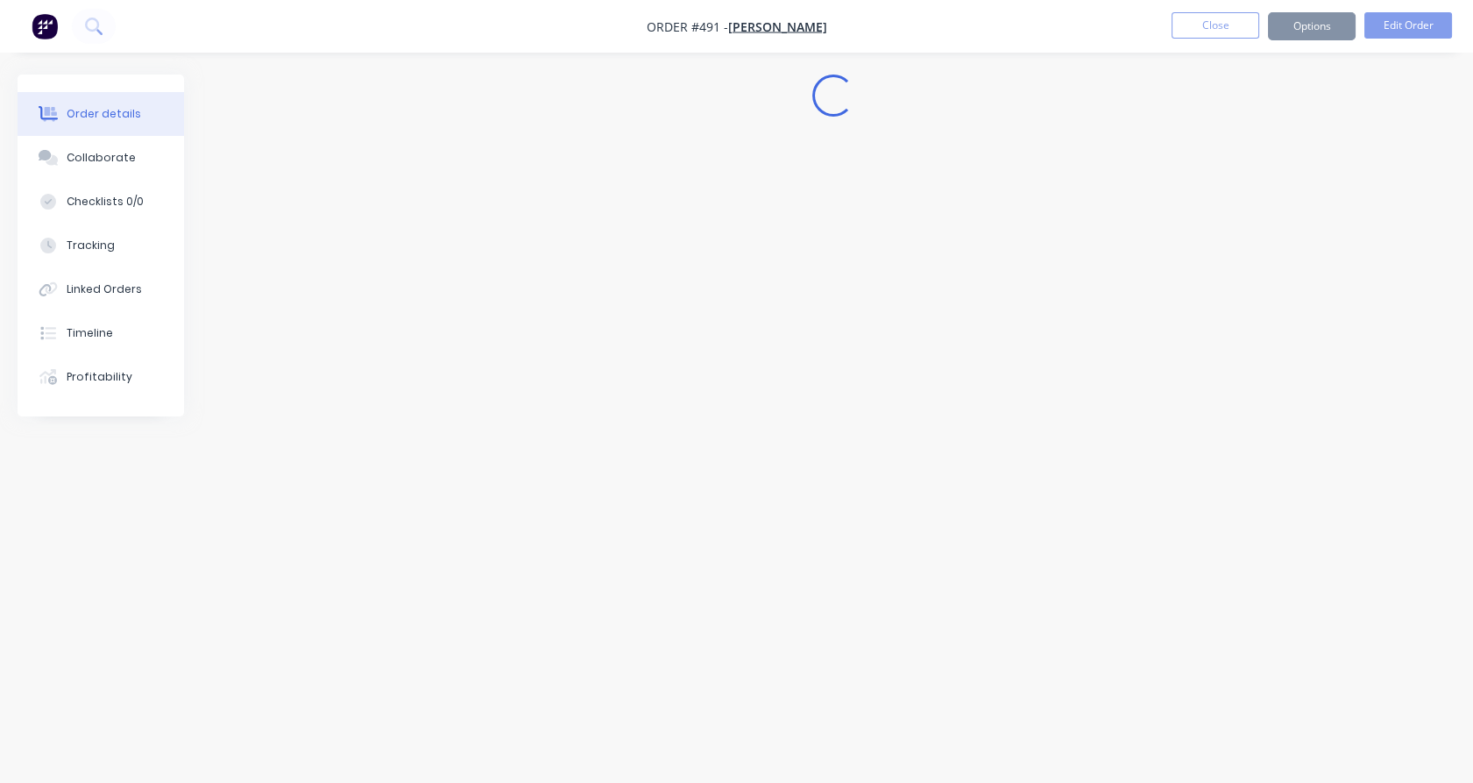
scroll to position [0, 0]
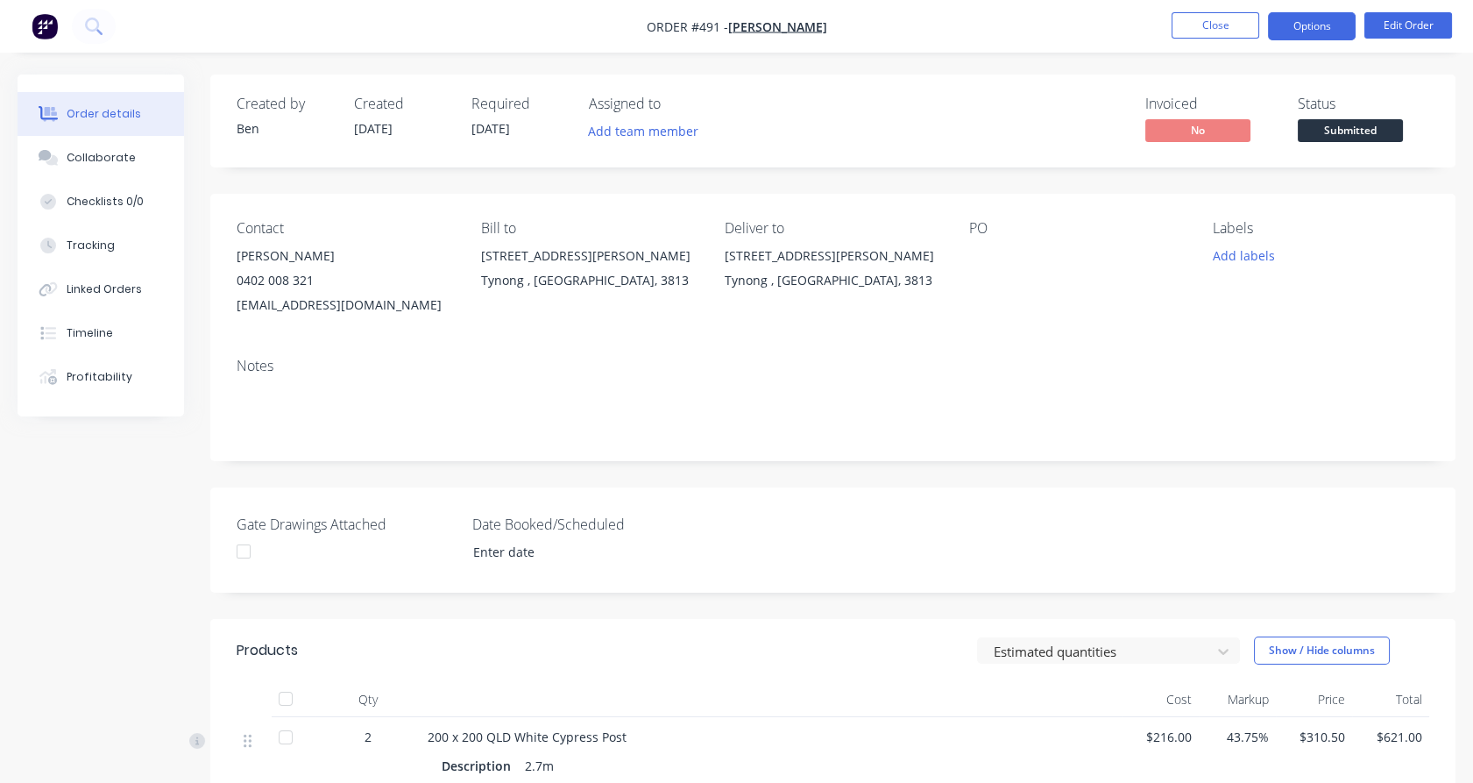
click at [1319, 33] on button "Options" at bounding box center [1312, 26] width 88 height 28
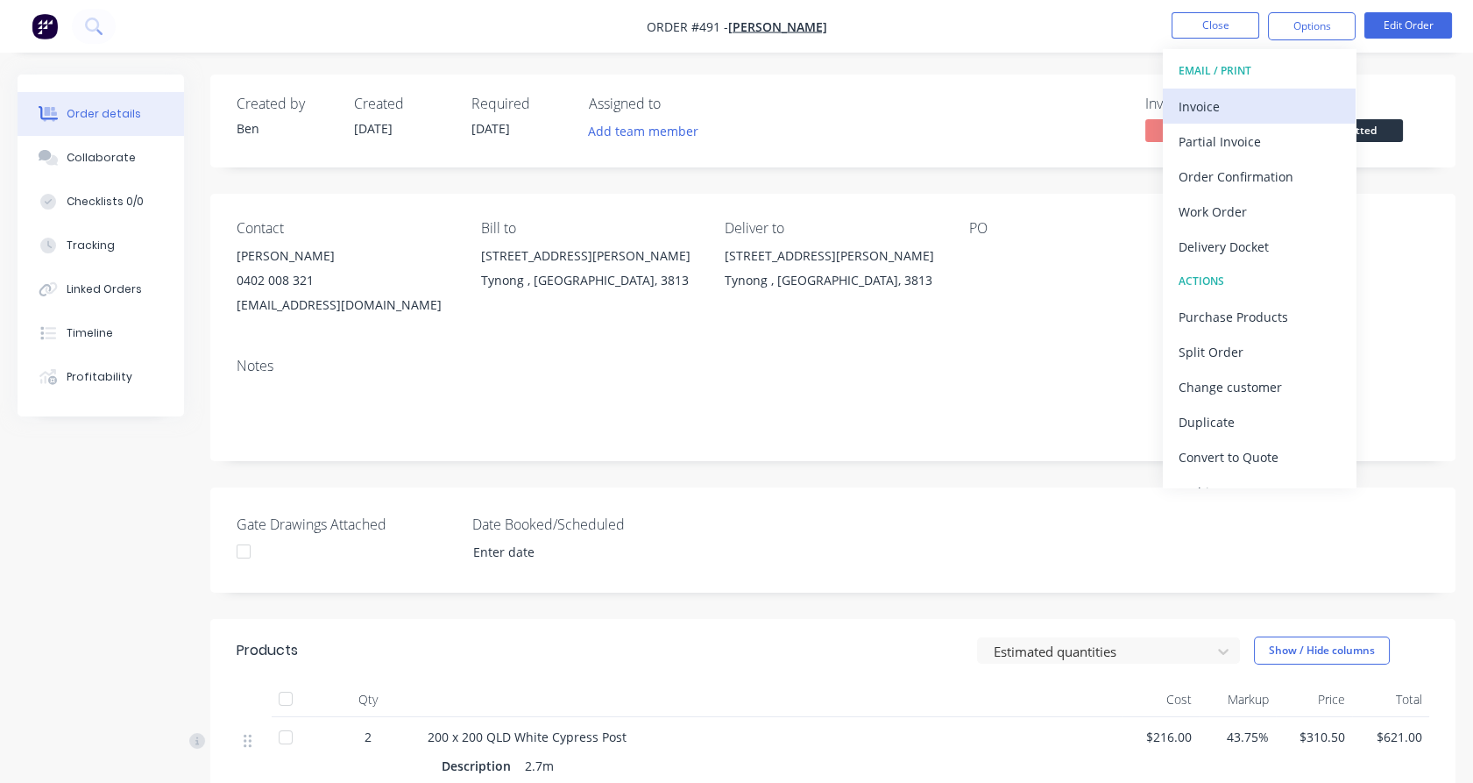
click at [1280, 113] on div "Invoice" at bounding box center [1259, 106] width 161 height 25
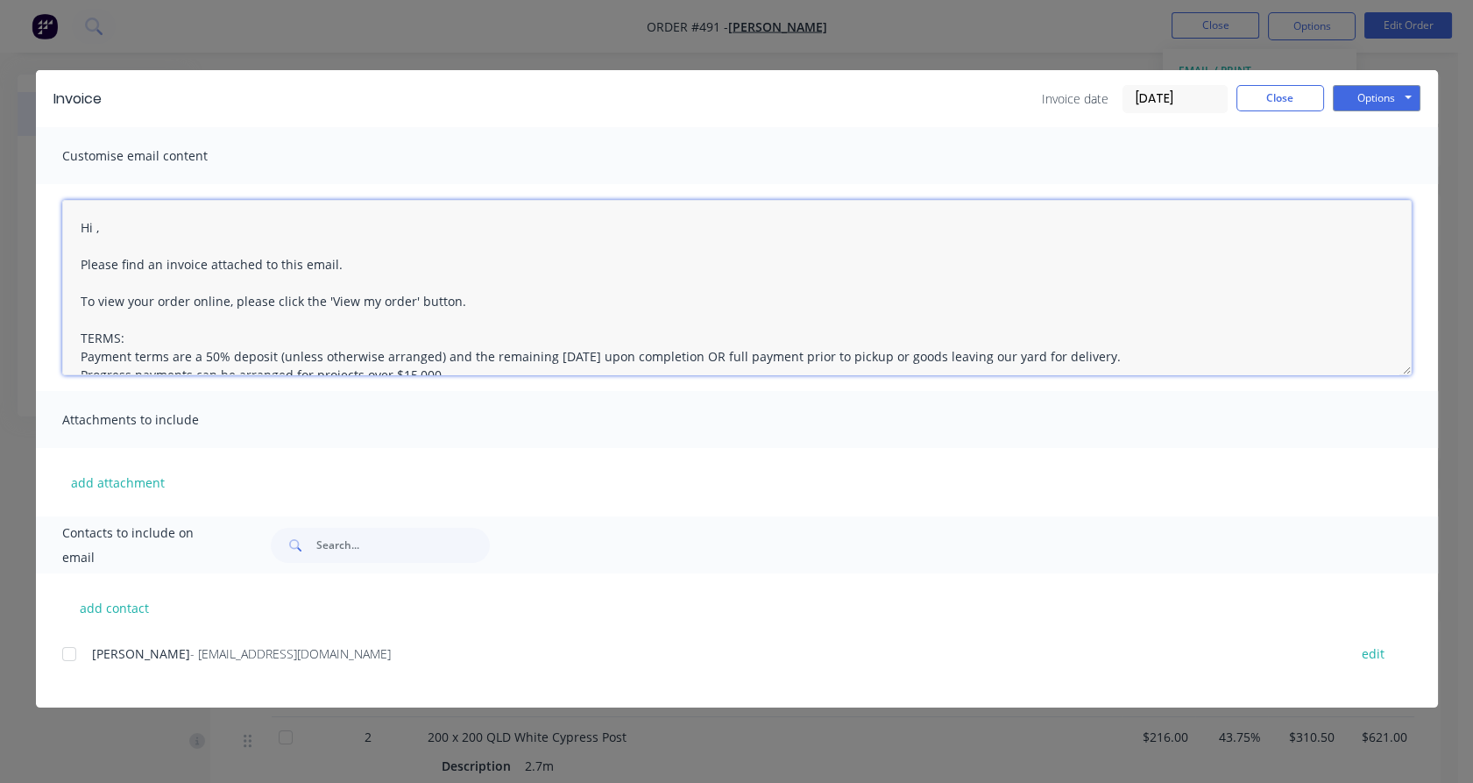
click at [96, 229] on textarea "Hi , Please find an invoice attached to this email. To view your order online, …" at bounding box center [737, 287] width 1350 height 175
click at [156, 239] on textarea "Hi [PERSON_NAME], Please find an invoice attached to this email. To view your o…" at bounding box center [737, 287] width 1350 height 175
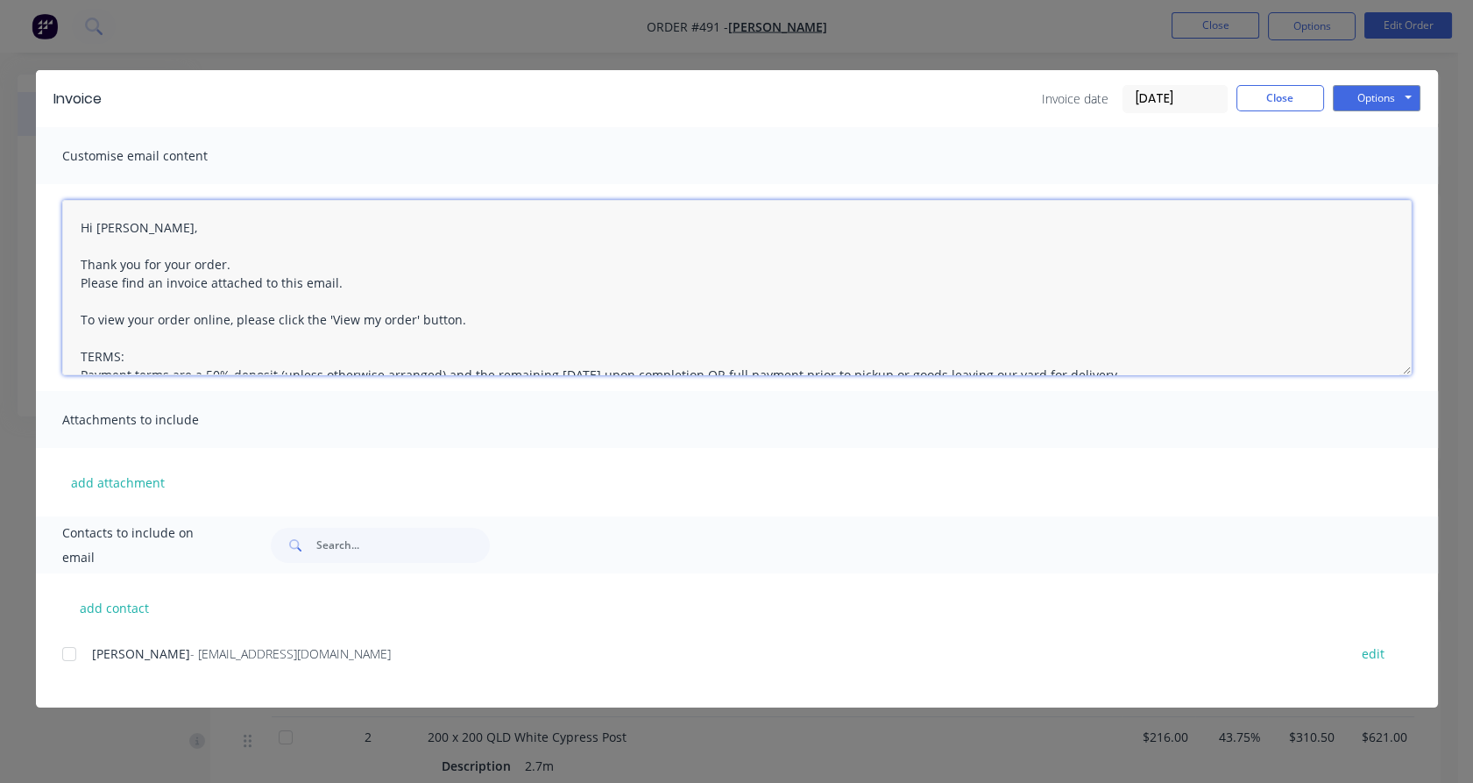
click at [69, 652] on div at bounding box center [69, 653] width 35 height 35
click at [146, 480] on button "add attachment" at bounding box center [117, 482] width 111 height 26
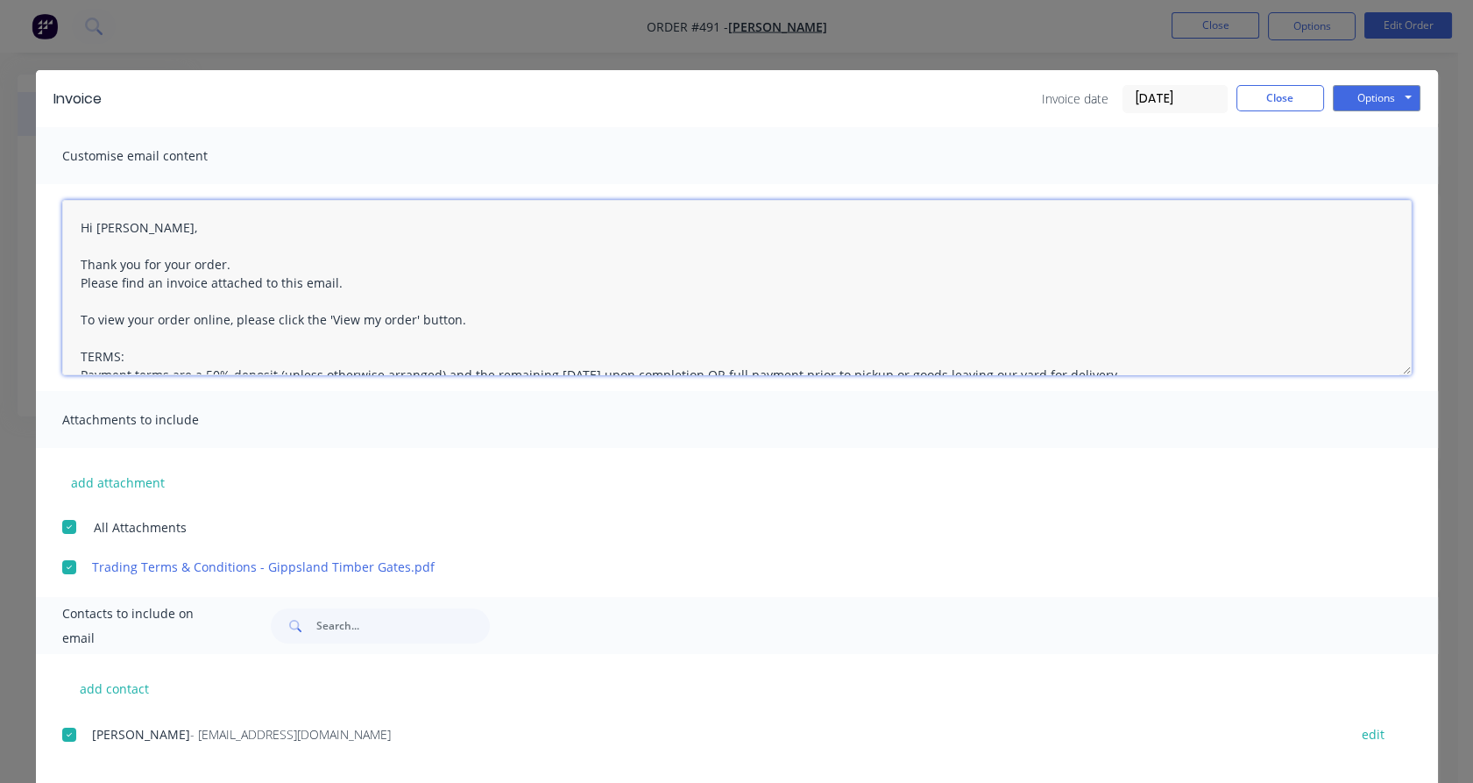
click at [233, 258] on textarea "Hi [PERSON_NAME], Thank you for your order. Please find an invoice attached to …" at bounding box center [737, 287] width 1350 height 175
click at [369, 283] on textarea "Hi [PERSON_NAME], Thank you for your order. Please find an invoice attached to …" at bounding box center [737, 287] width 1350 height 175
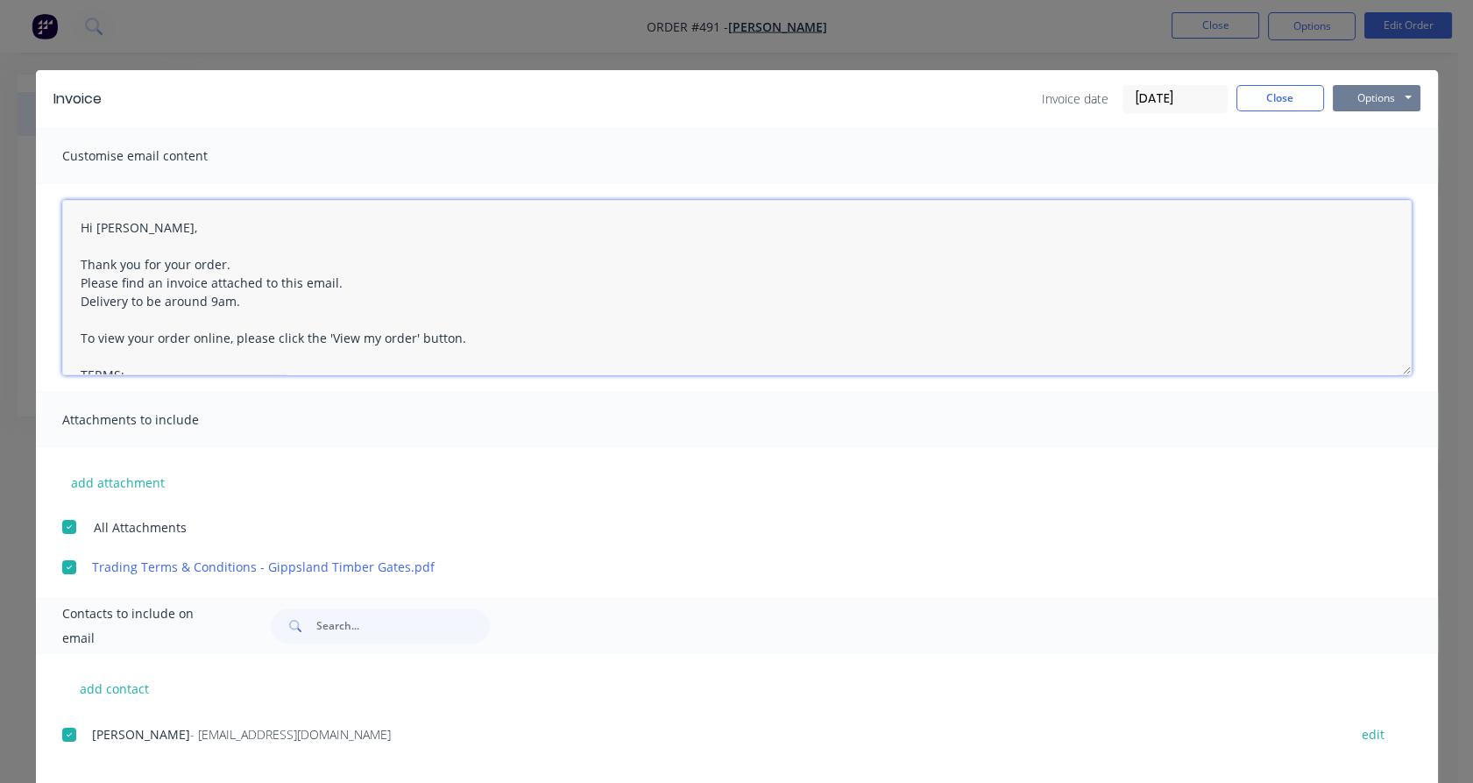
type textarea "Hi [PERSON_NAME], Thank you for your order. Please find an invoice attached to …"
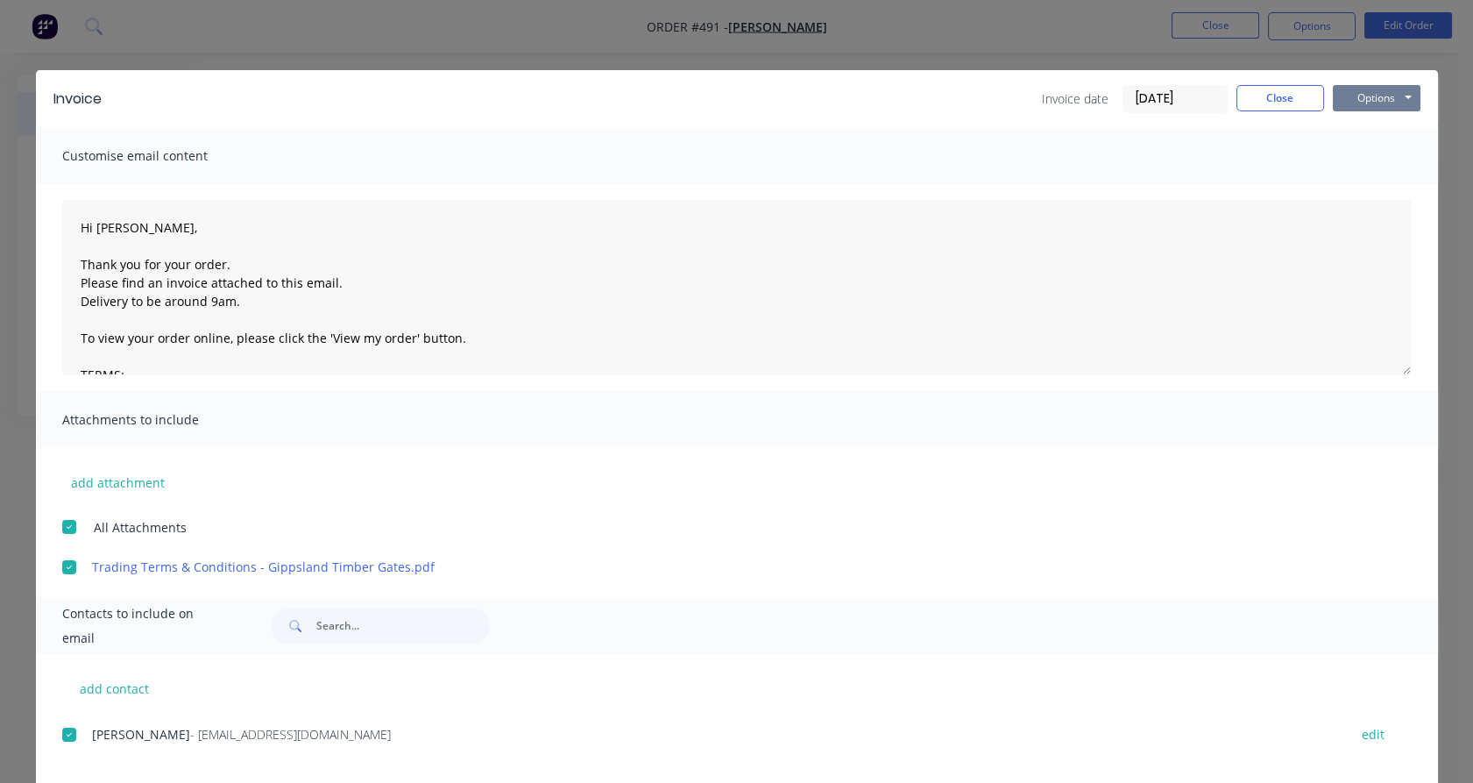
click at [1388, 103] on button "Options" at bounding box center [1377, 98] width 88 height 26
click at [1377, 179] on button "Email" at bounding box center [1389, 187] width 112 height 29
